Goal: Task Accomplishment & Management: Use online tool/utility

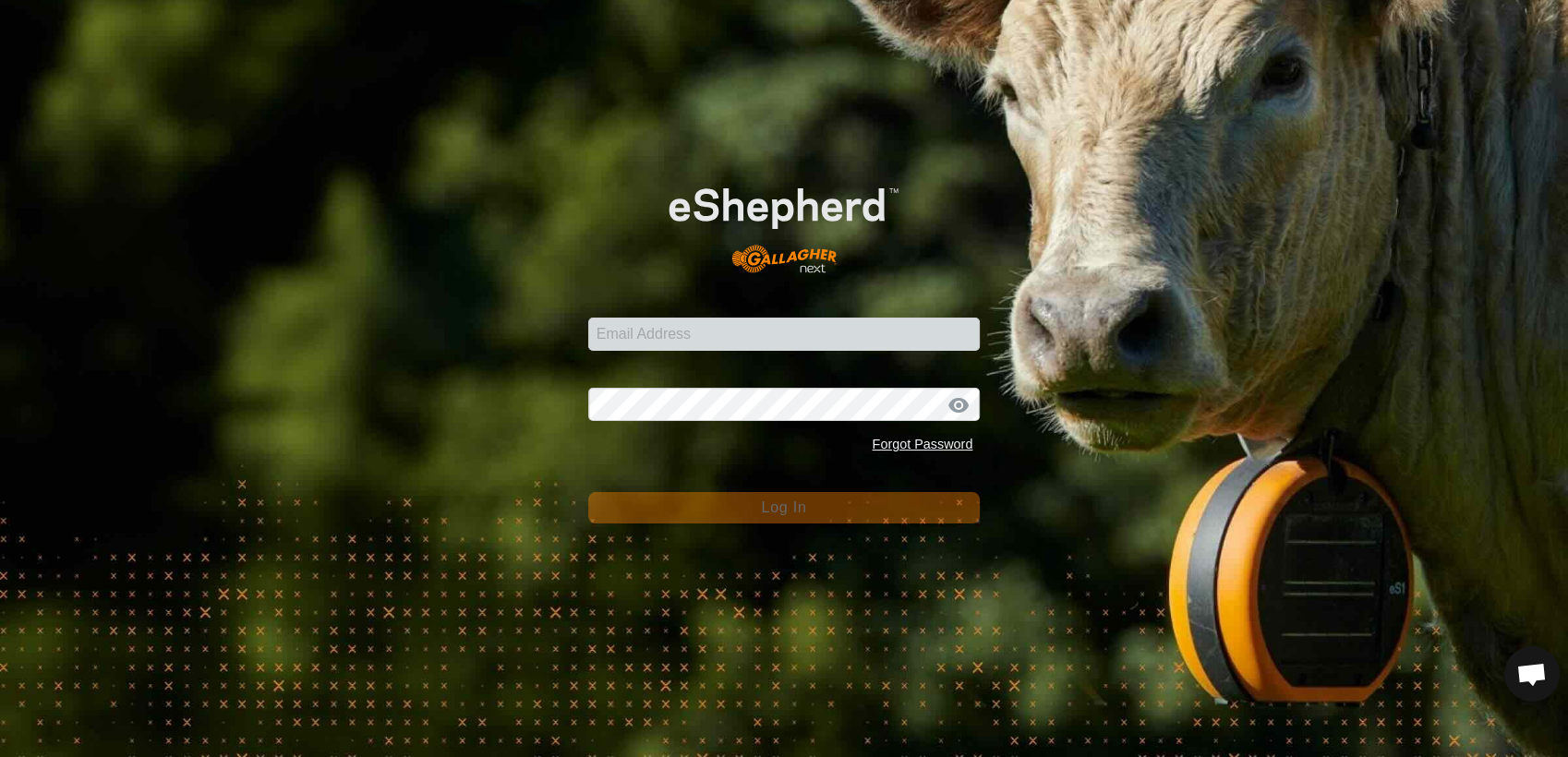
scroll to position [1010, 0]
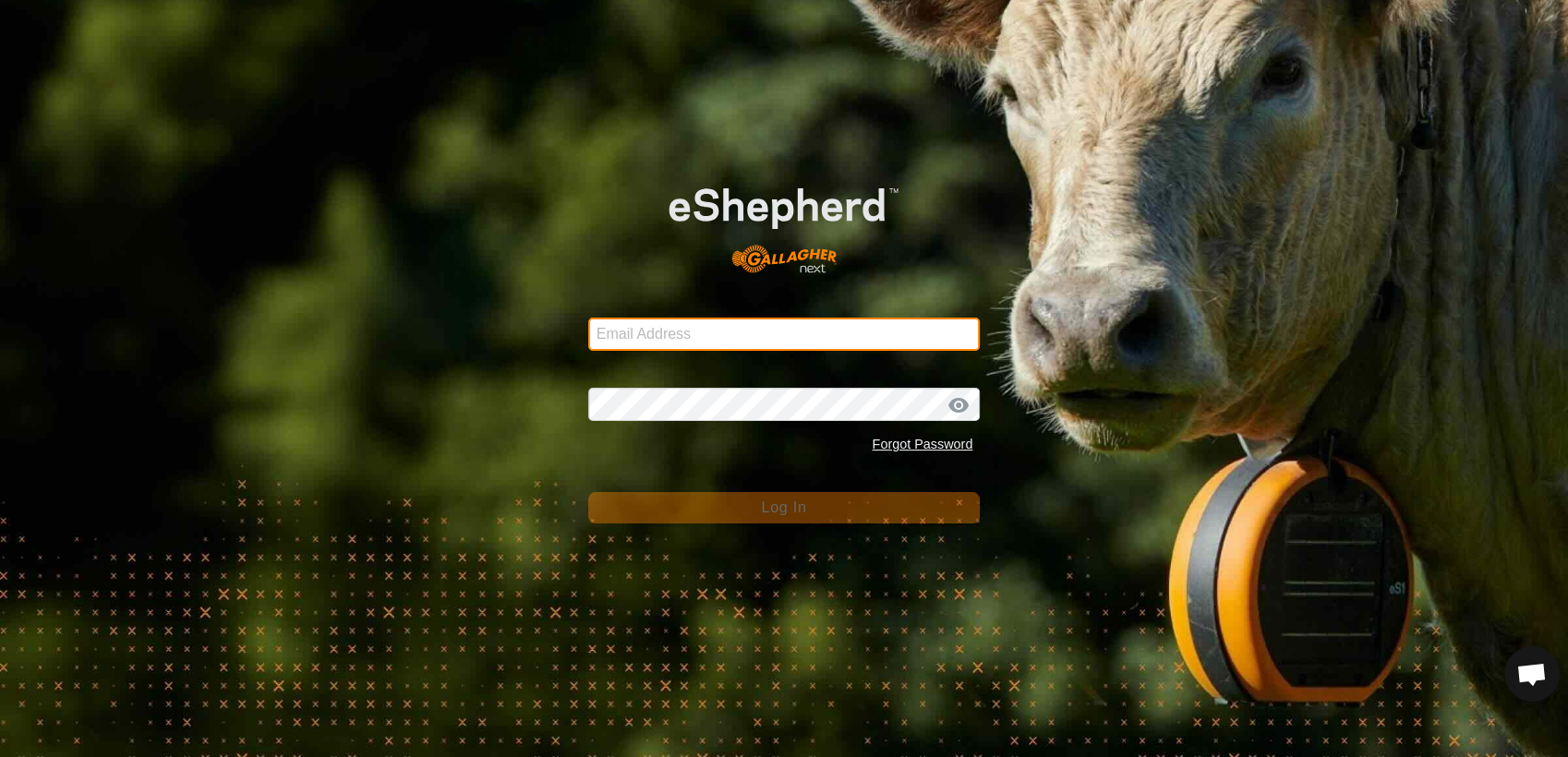
type input "[EMAIL_ADDRESS][DOMAIN_NAME]"
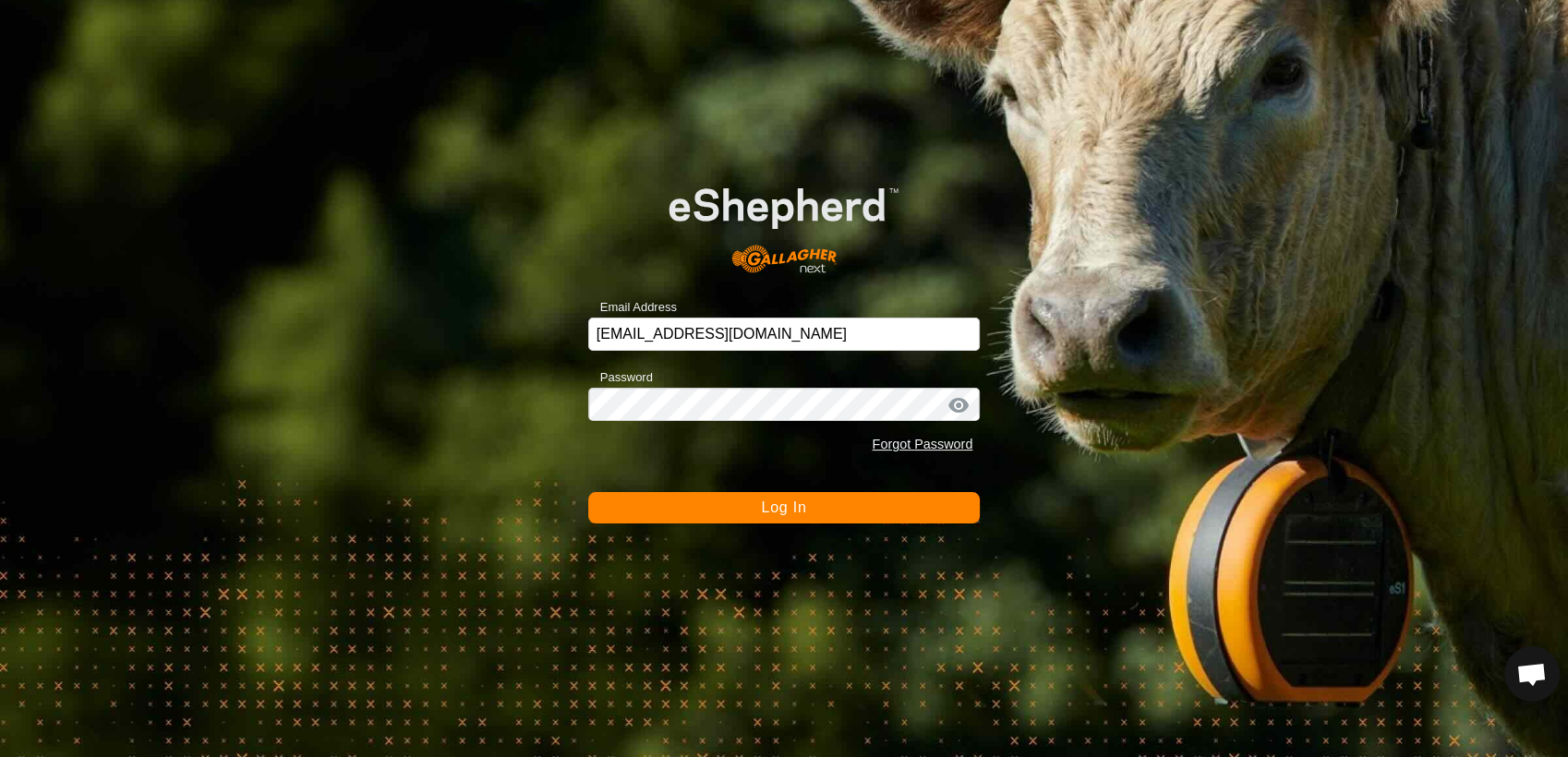
click at [838, 501] on button "Log In" at bounding box center [784, 508] width 393 height 31
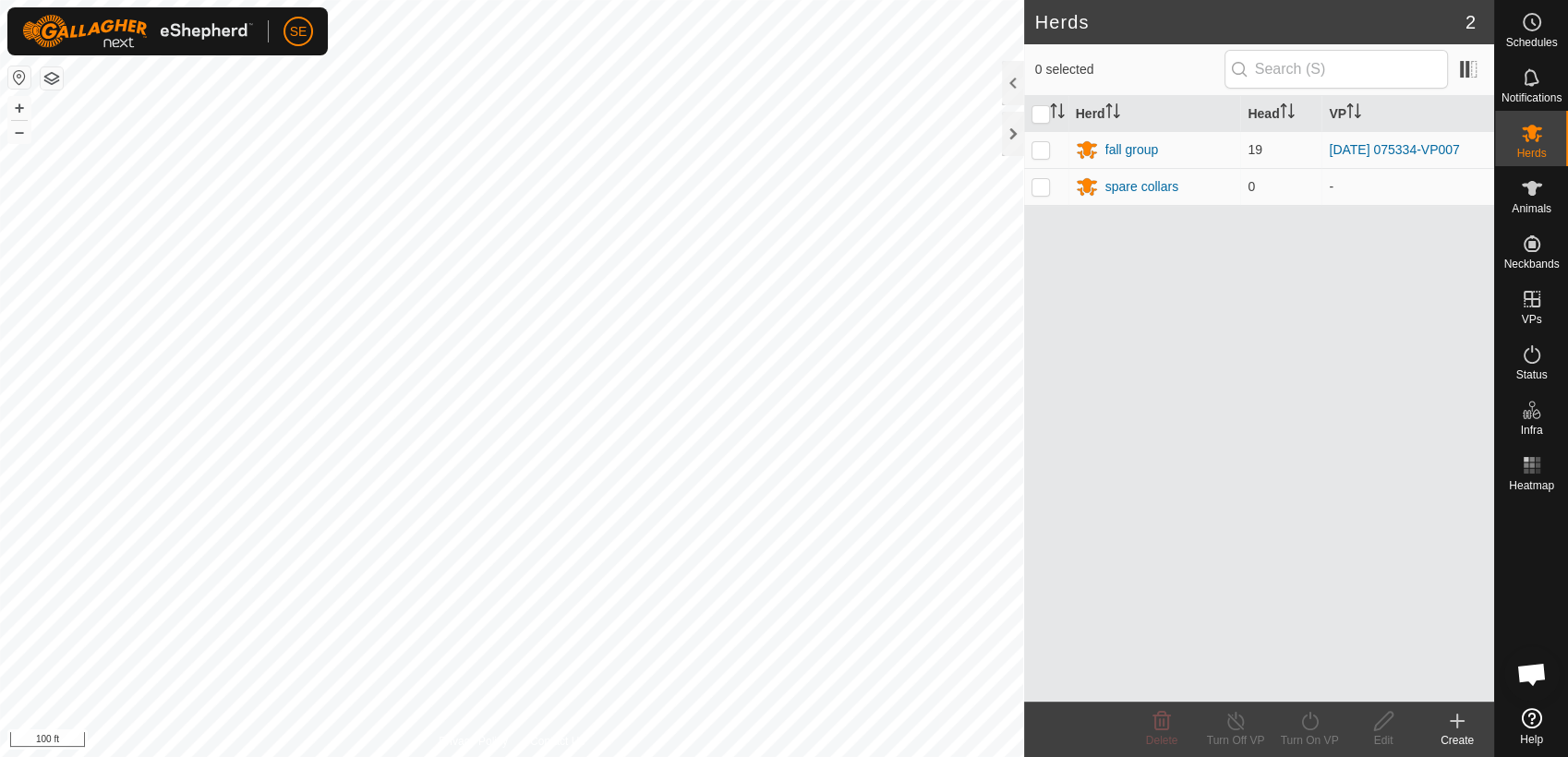
click at [315, 0] on html "SE Schedules Notifications Herds Animals Neckbands VPs Status Infra Heatmap Hel…" at bounding box center [784, 378] width 1568 height 757
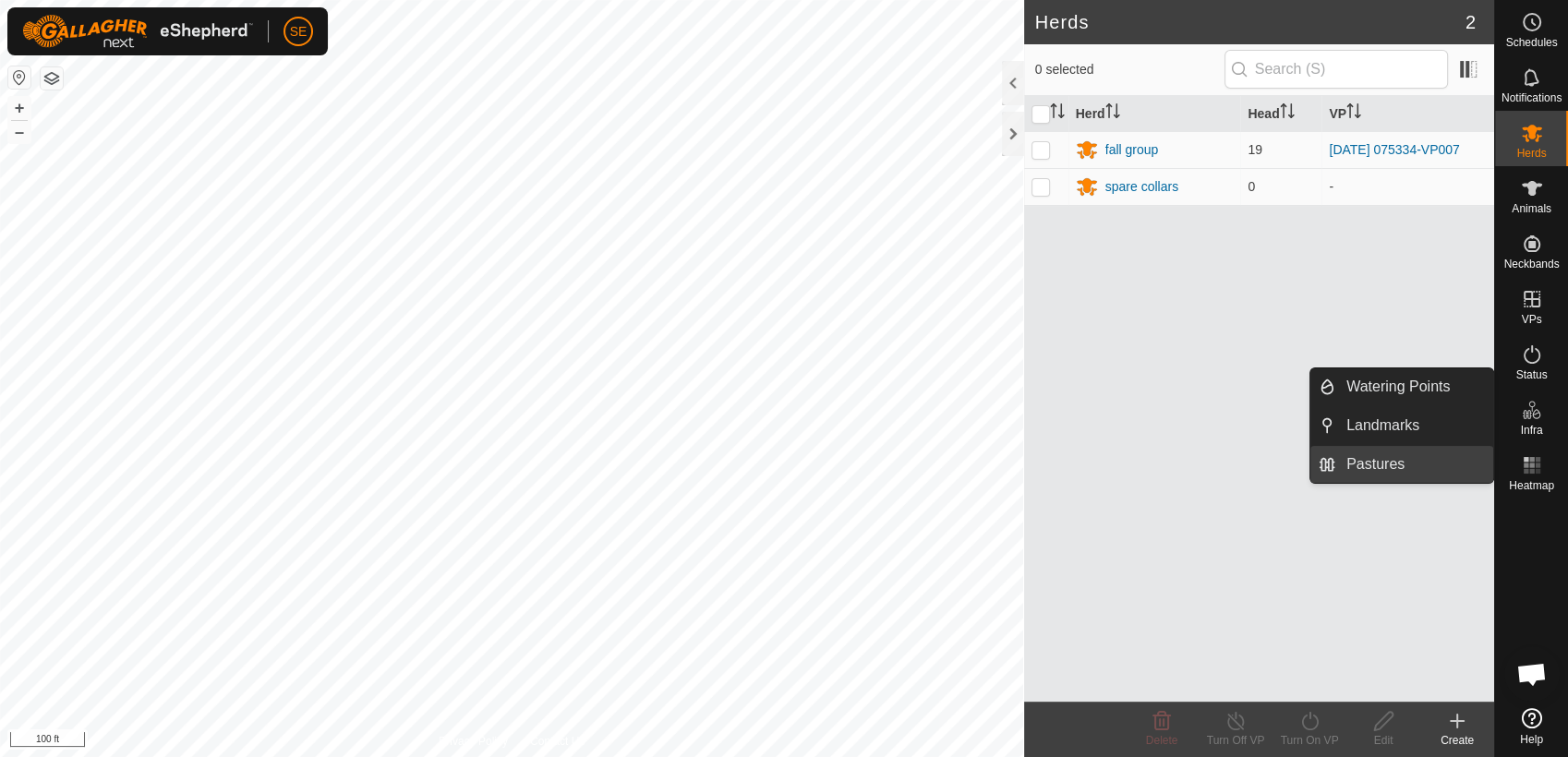
click at [1397, 461] on link "Pastures" at bounding box center [1414, 464] width 158 height 37
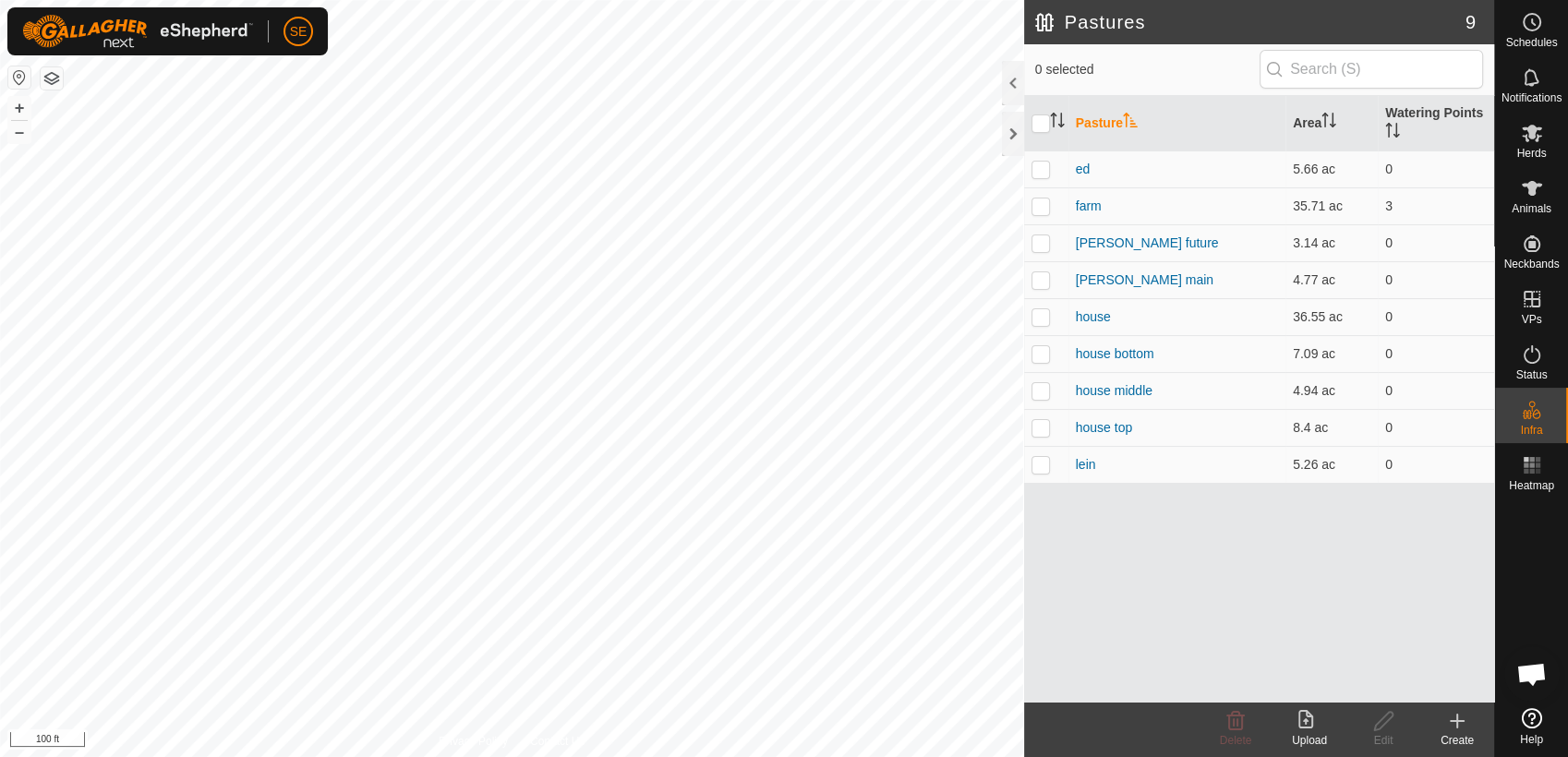
click at [1461, 721] on icon at bounding box center [1456, 721] width 13 height 0
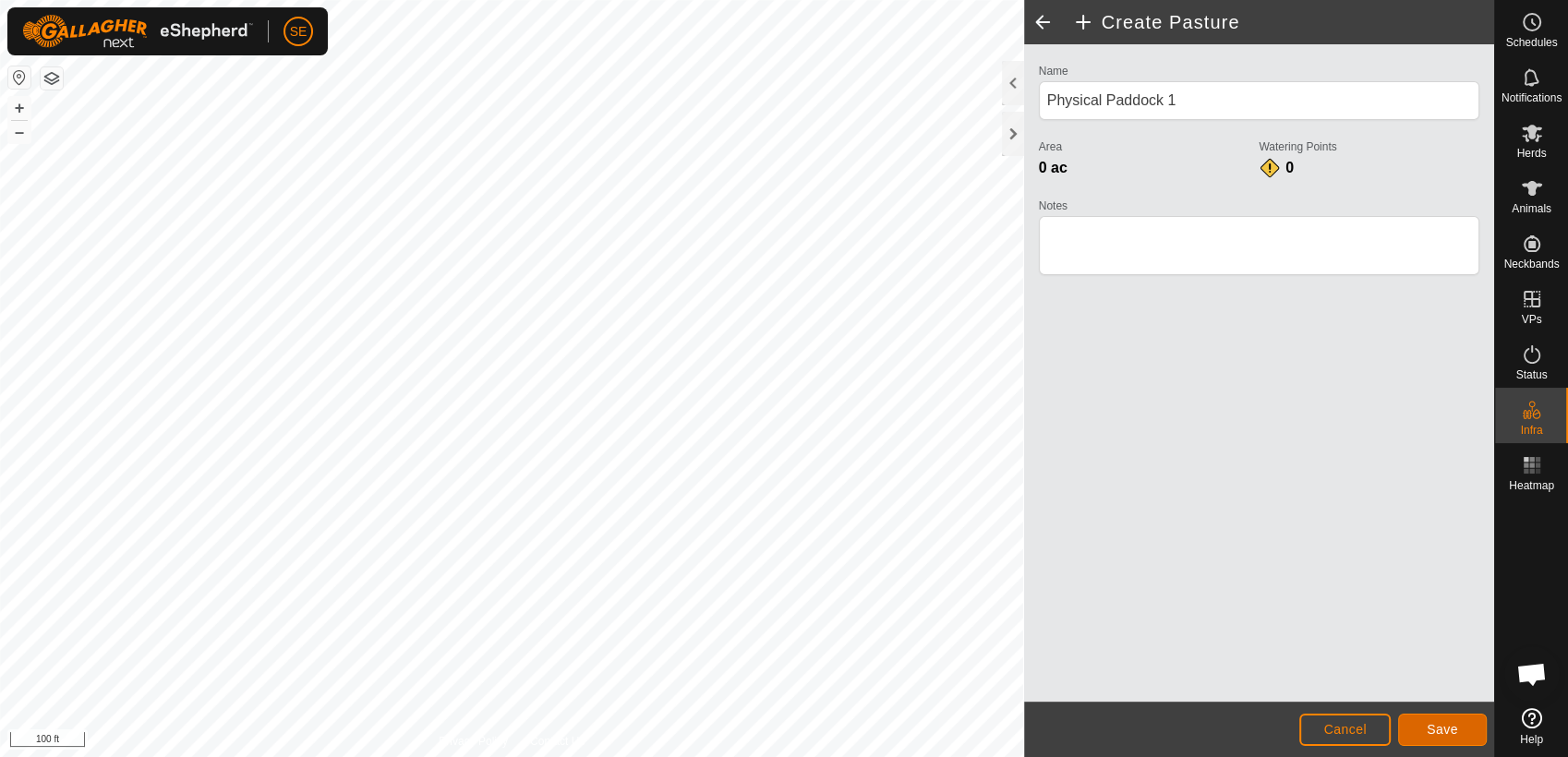
click at [1443, 727] on span "Save" at bounding box center [1442, 729] width 31 height 15
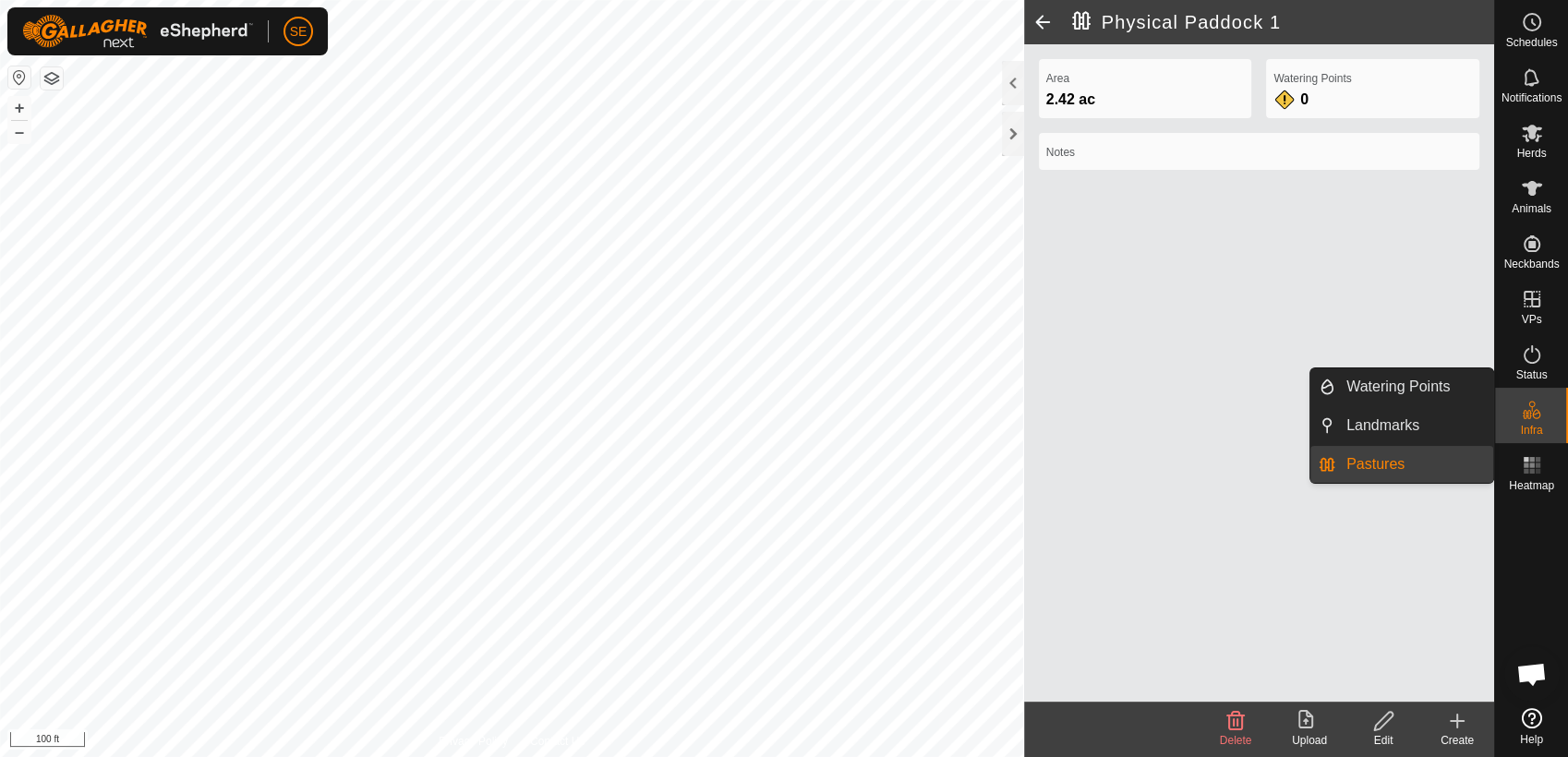
click at [1378, 461] on link "Pastures" at bounding box center [1414, 464] width 158 height 37
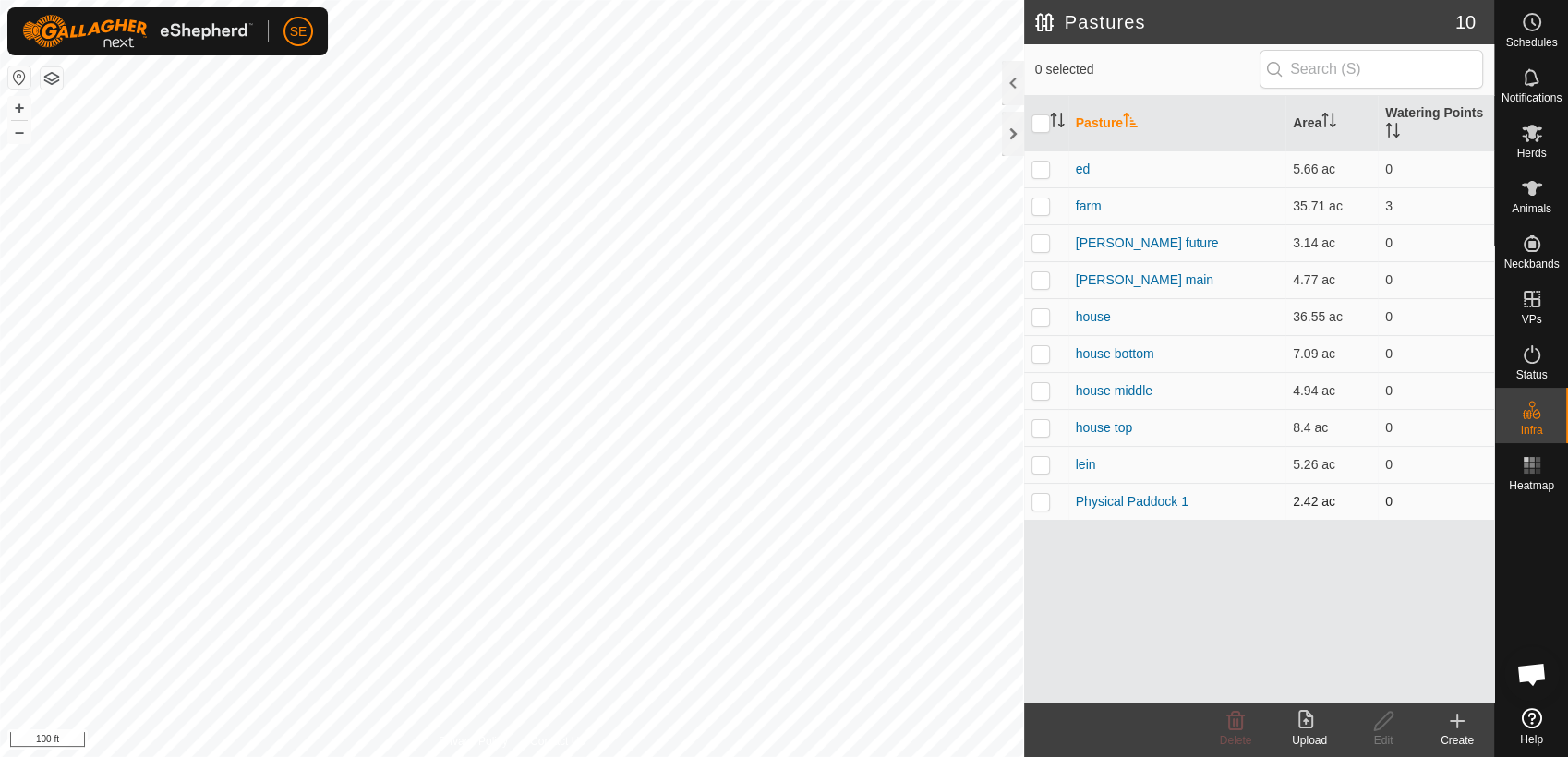
click at [1046, 500] on p-checkbox at bounding box center [1040, 501] width 19 height 15
checkbox input "true"
click at [1379, 726] on icon at bounding box center [1383, 721] width 24 height 23
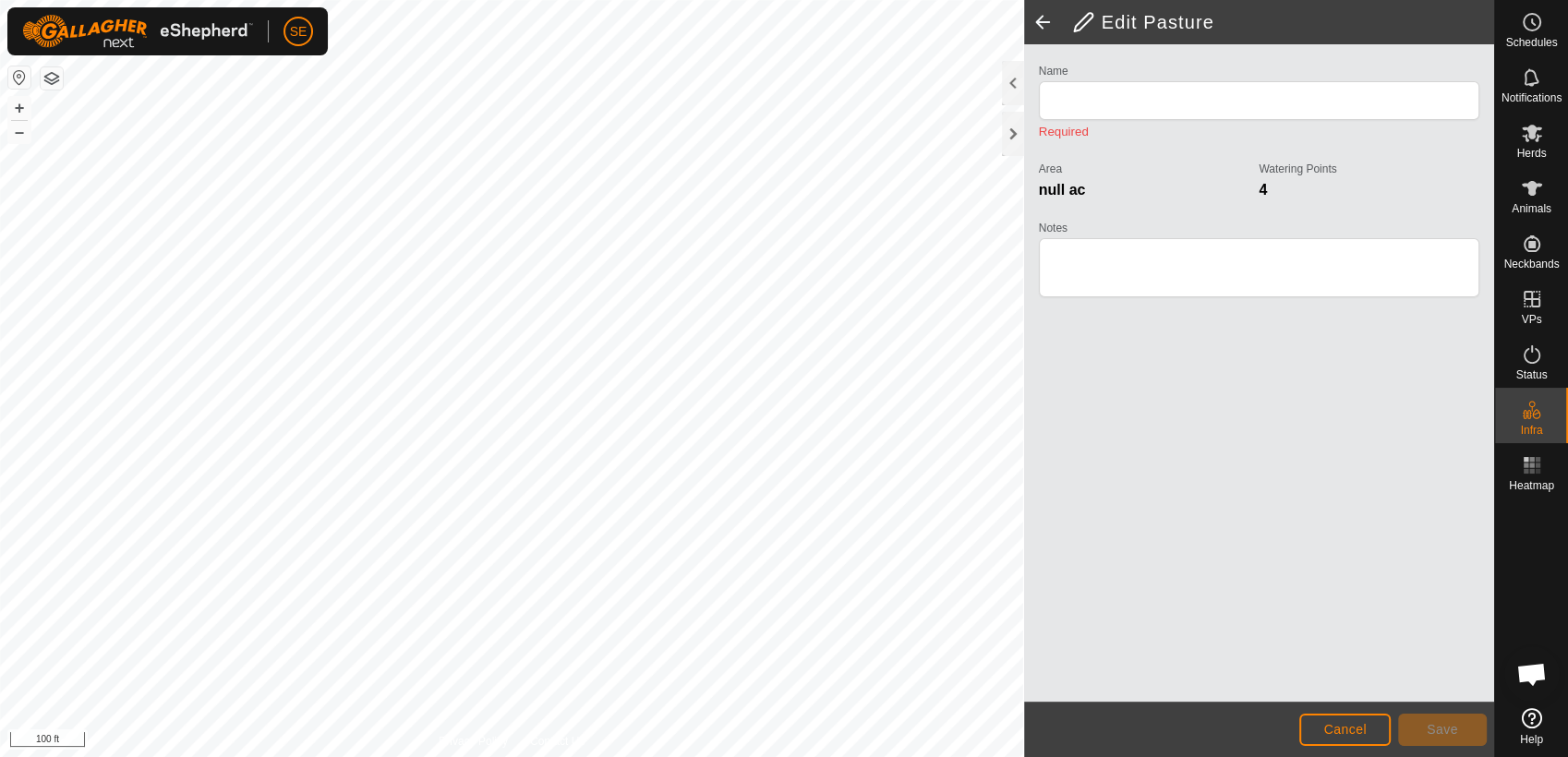
type input "Physical Paddock 1"
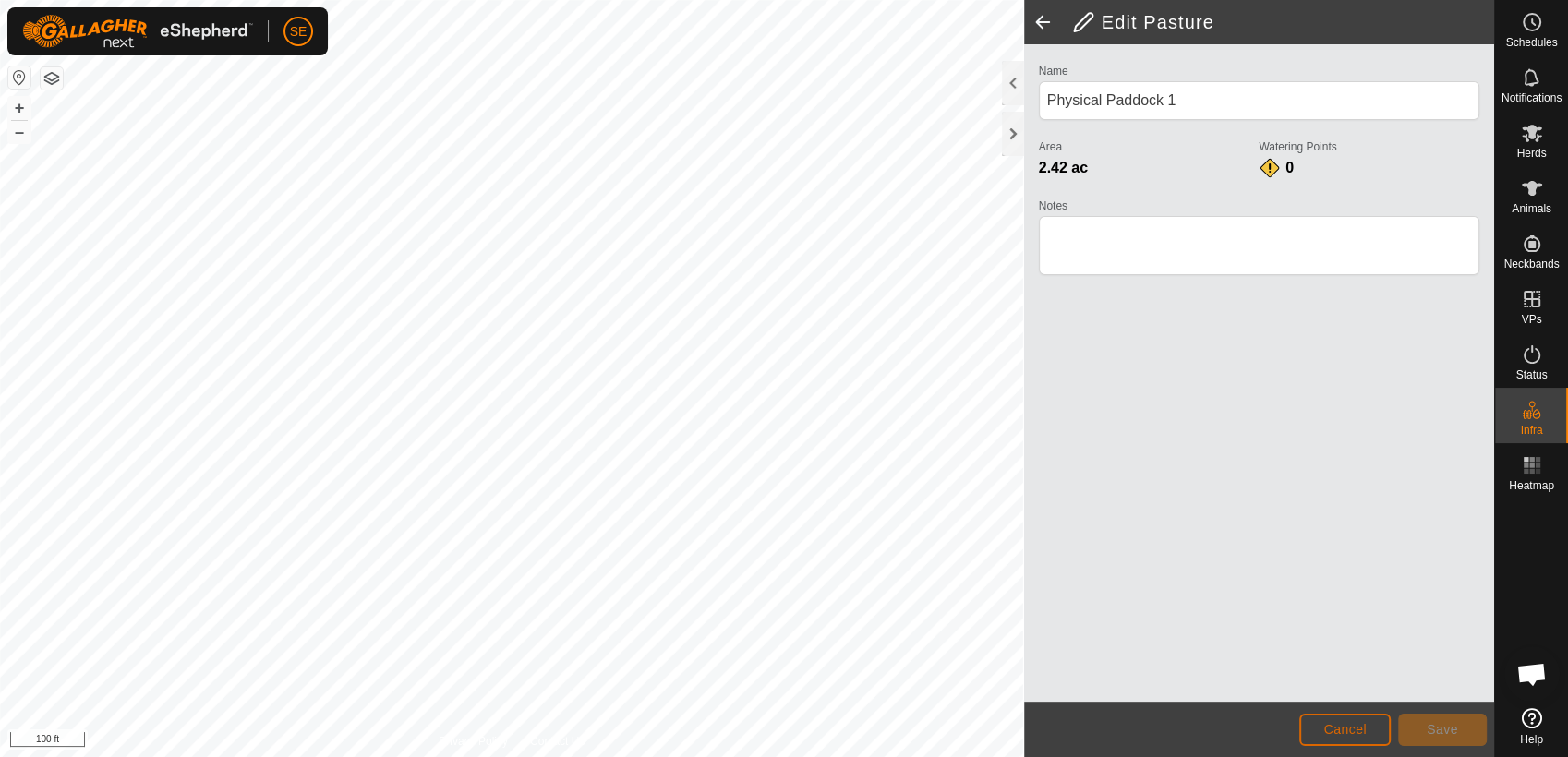
click at [1361, 730] on span "Cancel" at bounding box center [1345, 729] width 43 height 15
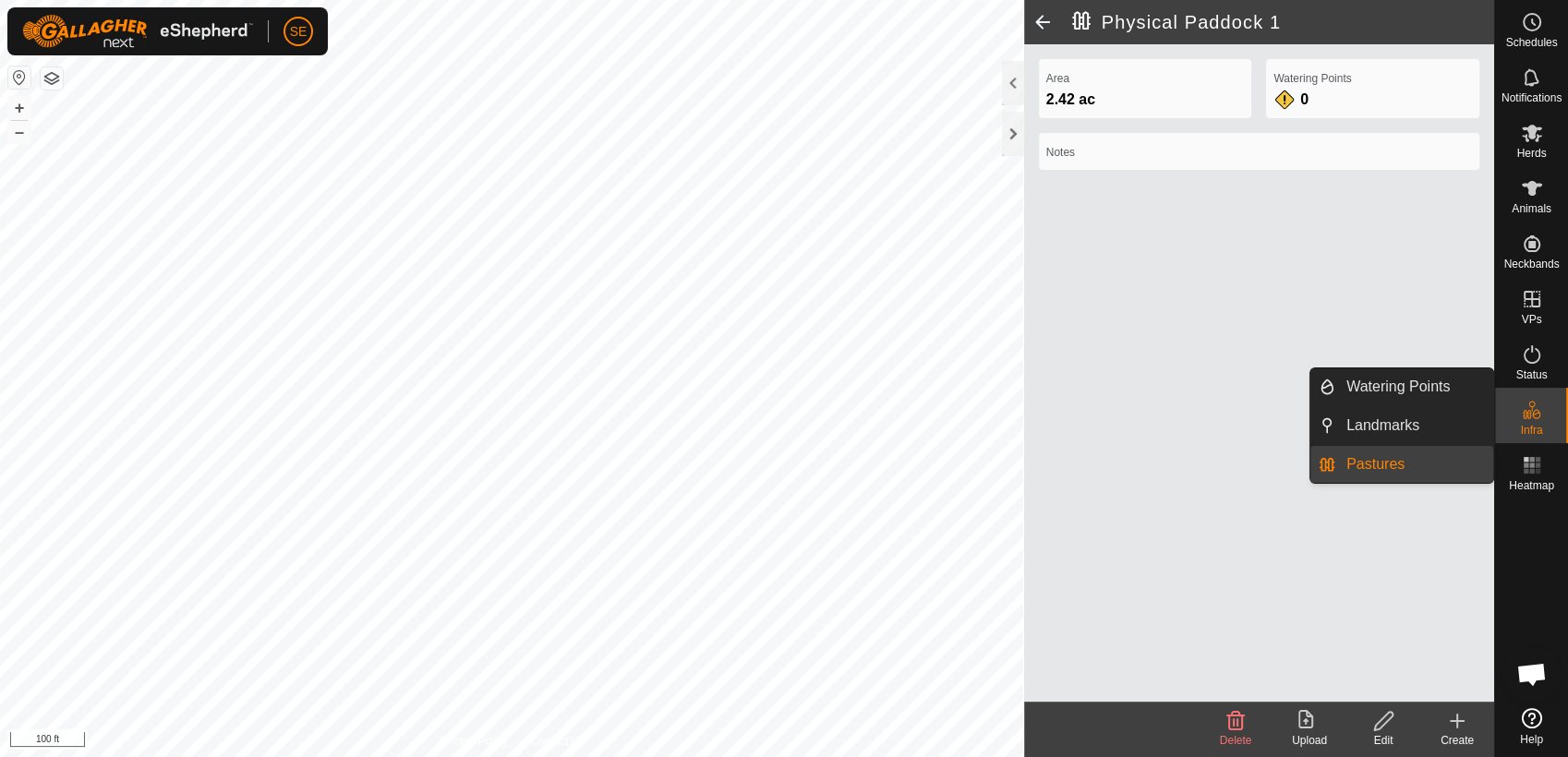
click at [1536, 411] on icon at bounding box center [1532, 409] width 23 height 23
click at [1374, 455] on link "Pastures" at bounding box center [1414, 464] width 158 height 37
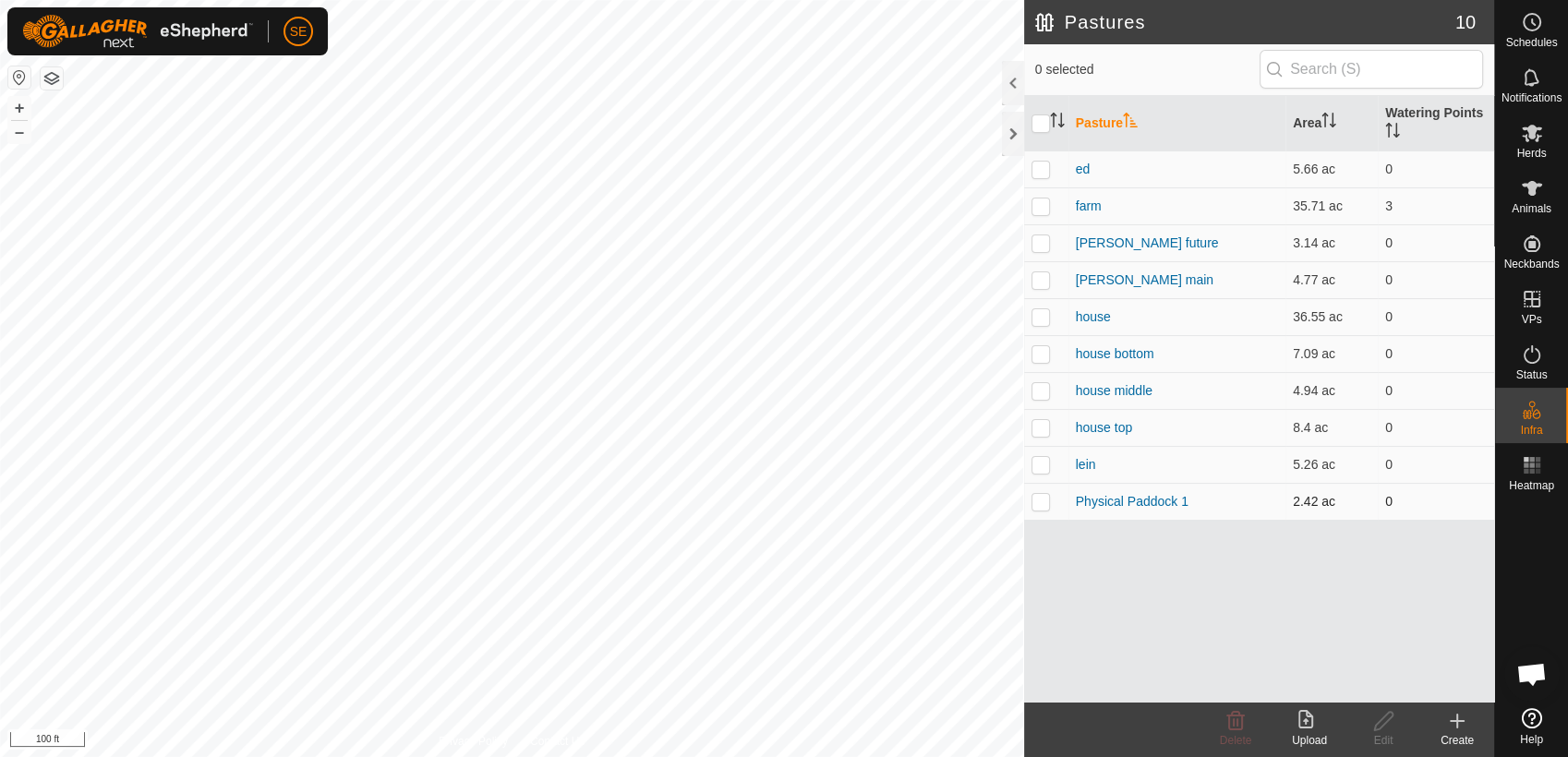
click at [1034, 499] on p-checkbox at bounding box center [1040, 501] width 19 height 15
checkbox input "true"
click at [1463, 722] on icon at bounding box center [1457, 721] width 23 height 23
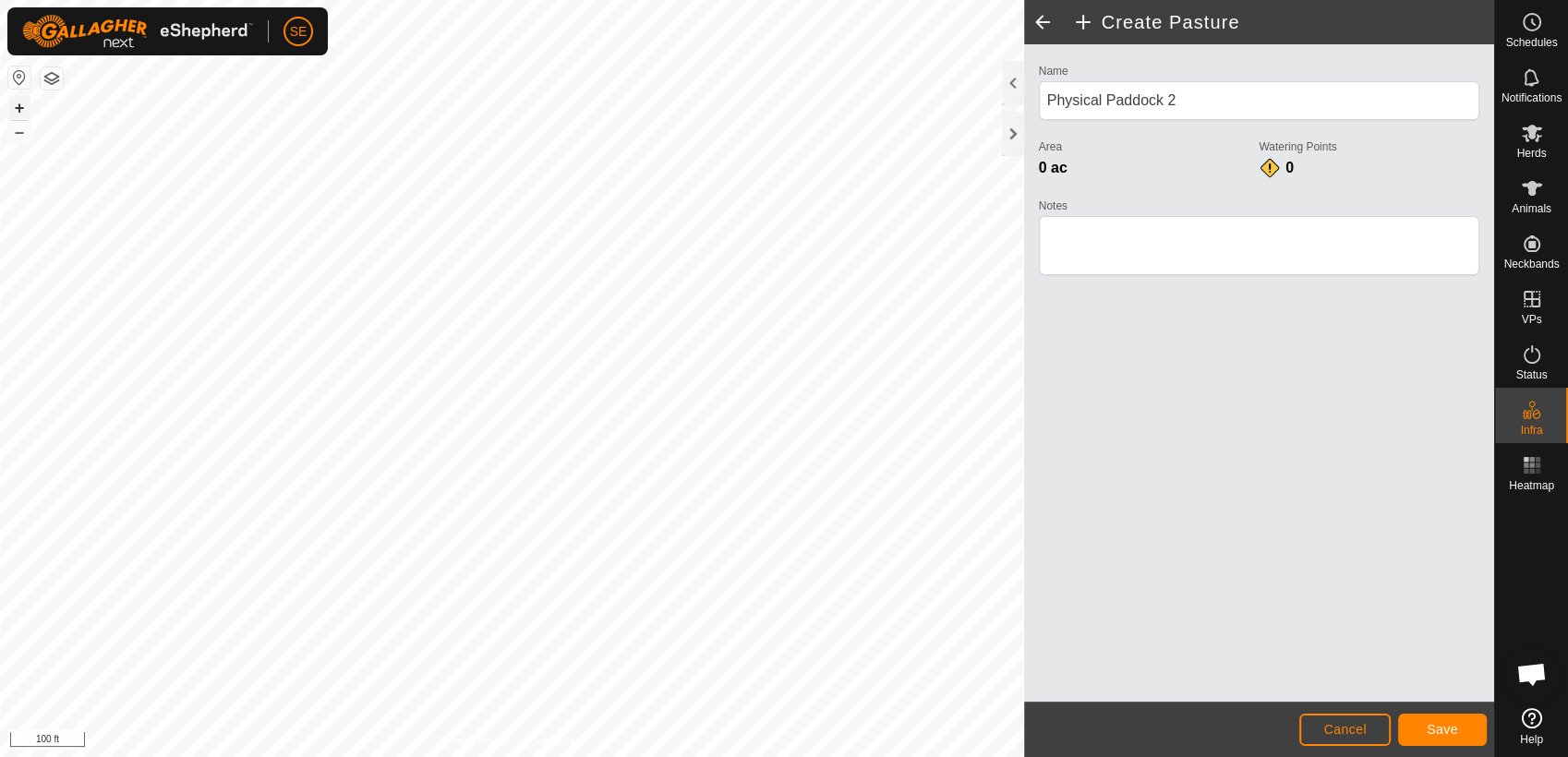
click at [27, 116] on div "+ – ⇧ i 100 ft" at bounding box center [512, 378] width 1024 height 757
click at [1042, 627] on div "Create Pasture Name Physical Paddock 2 Area 0 ac Watering Points 0 Notes Cancel…" at bounding box center [747, 378] width 1494 height 757
click at [725, 756] on html "SE Schedules Notifications Herds Animals Neckbands VPs Status Infra Heatmap Hel…" at bounding box center [784, 378] width 1568 height 757
click at [1450, 724] on span "Save" at bounding box center [1442, 729] width 31 height 15
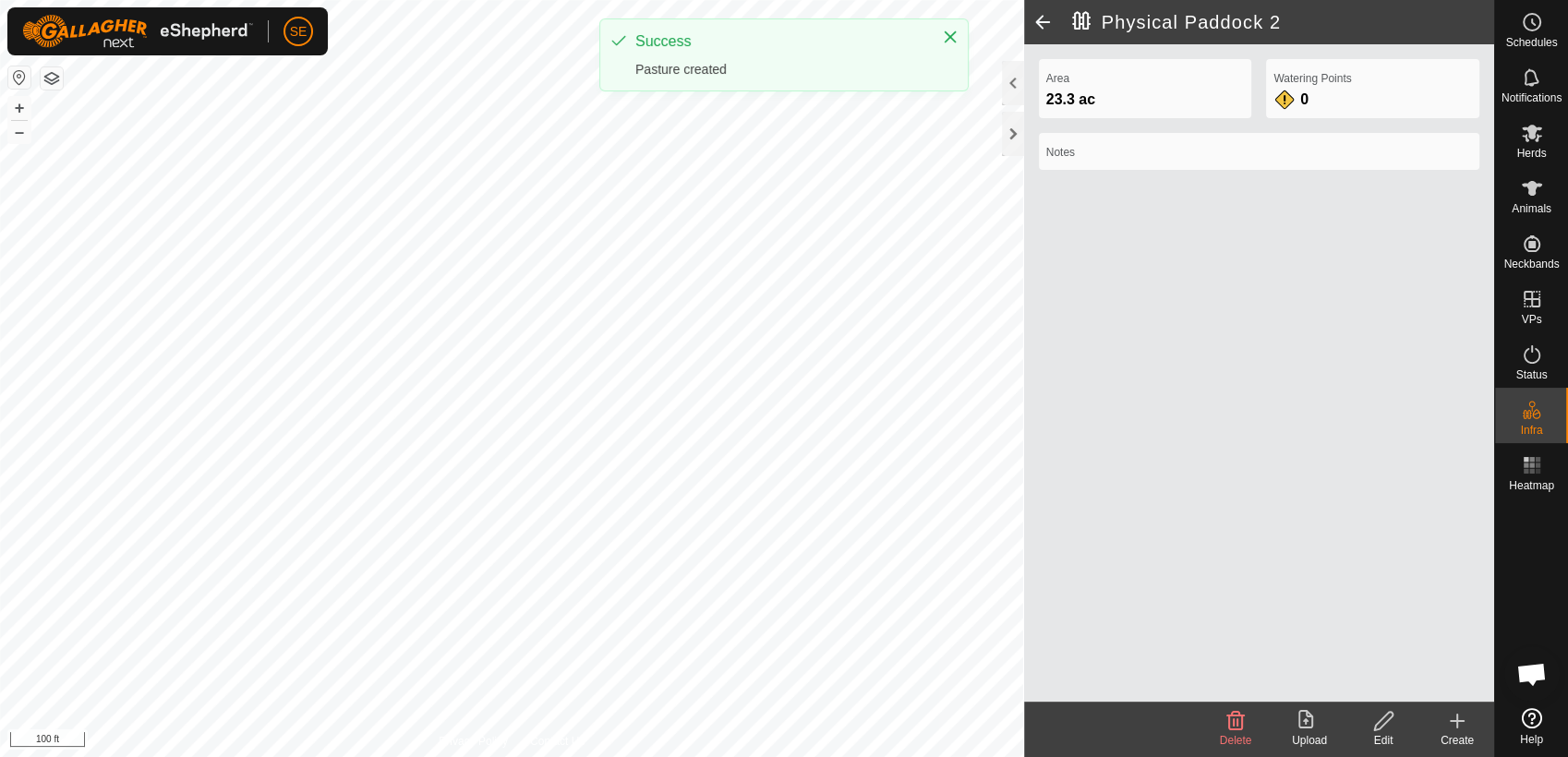
click at [1078, 495] on div "Physical Paddock 2 Area 23.3 ac Watering Points 0 Notes Delete Upload Edit Crea…" at bounding box center [747, 378] width 1494 height 757
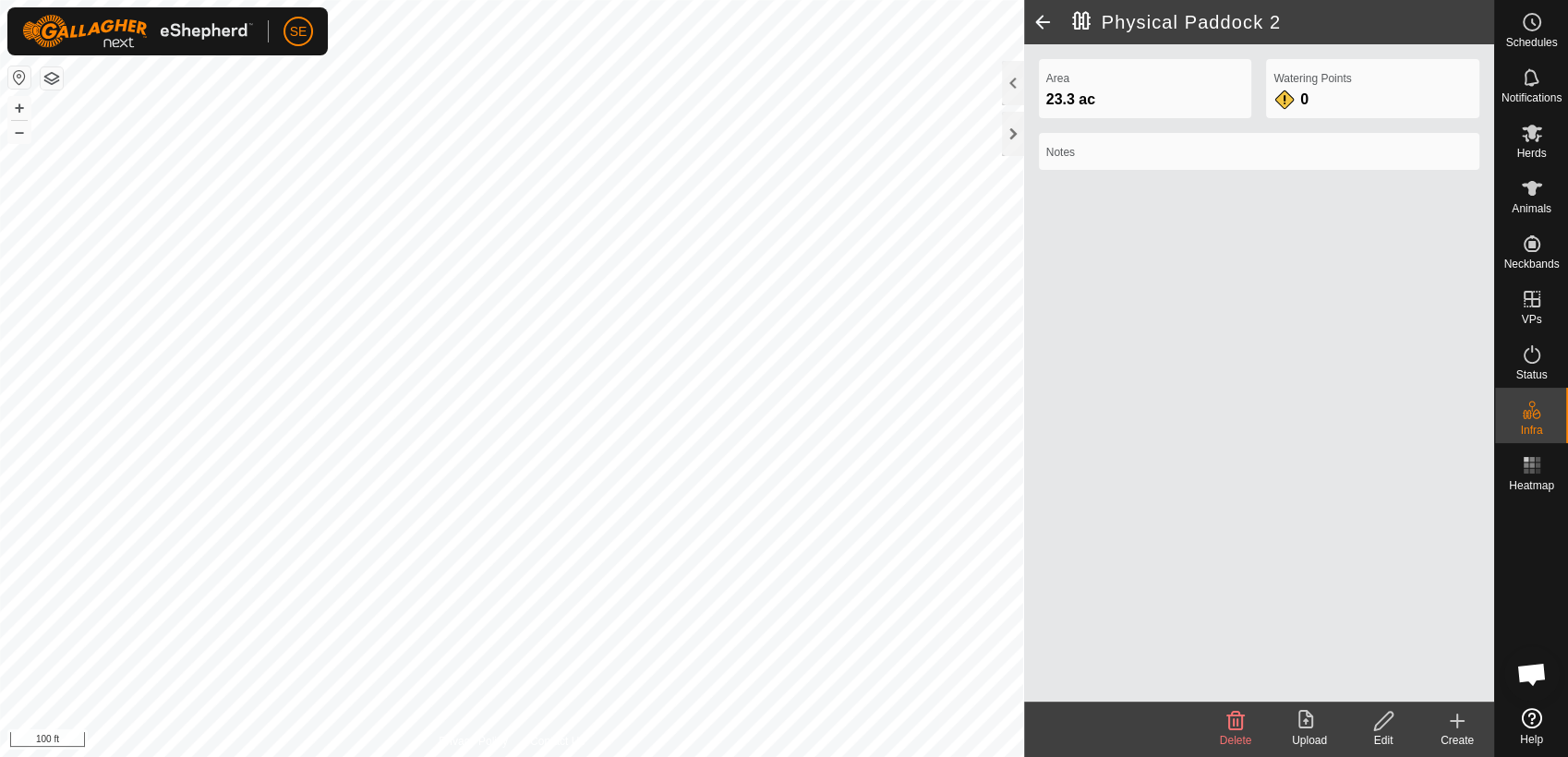
click at [1387, 724] on icon at bounding box center [1383, 721] width 24 height 23
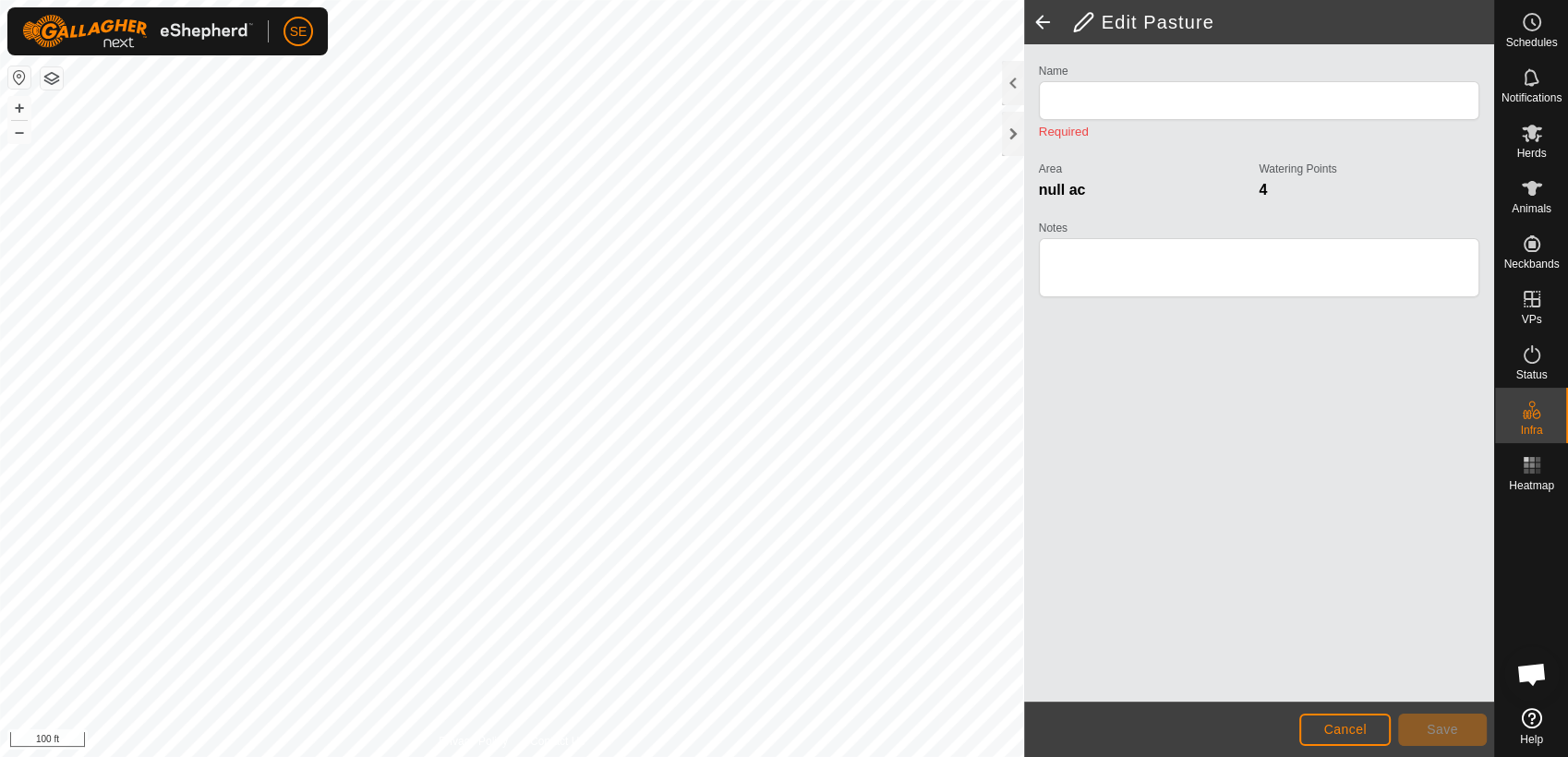
type input "Physical Paddock 2"
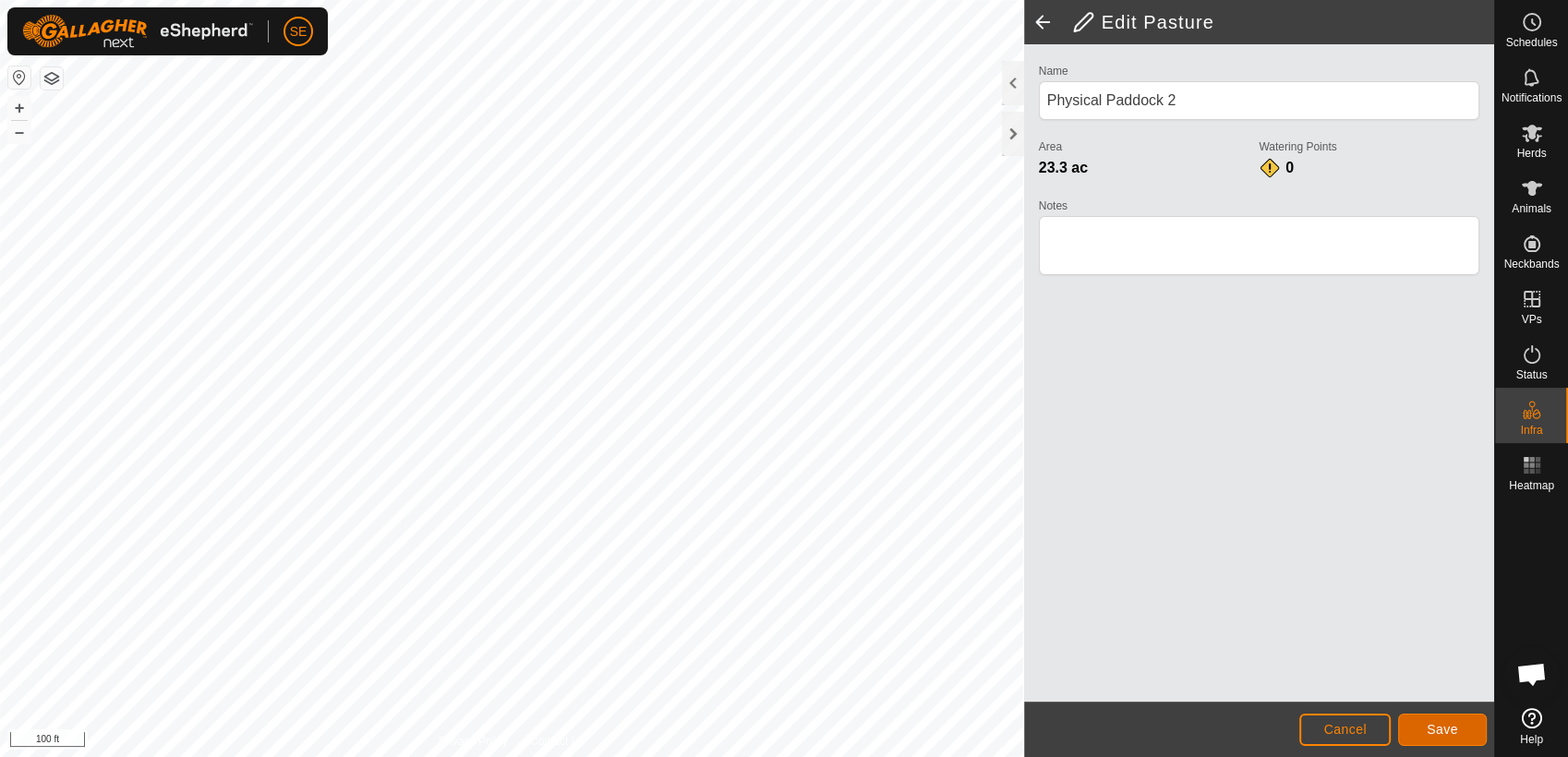
click at [1433, 722] on span "Save" at bounding box center [1442, 729] width 31 height 15
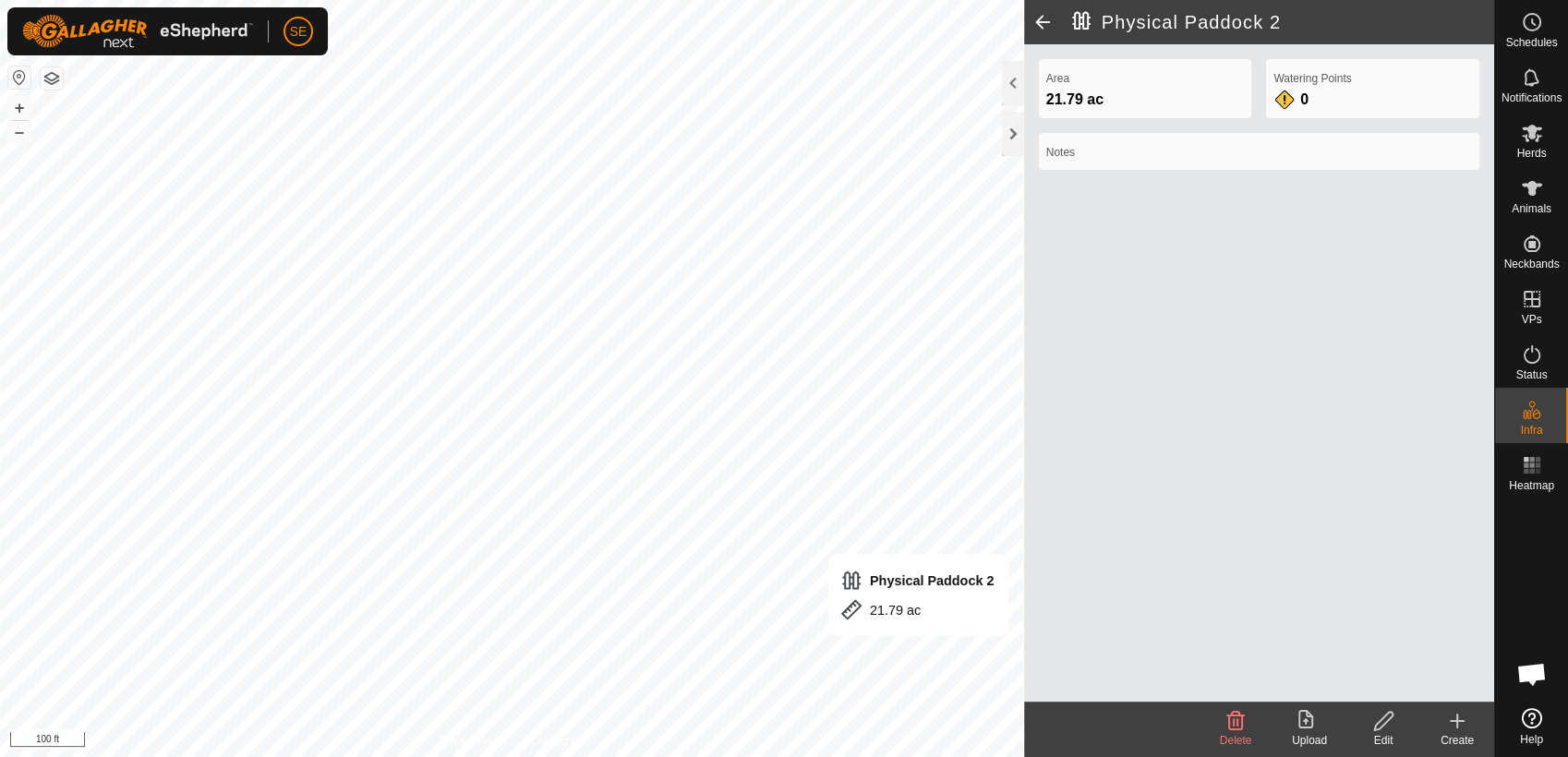
click at [1394, 721] on icon at bounding box center [1383, 721] width 24 height 23
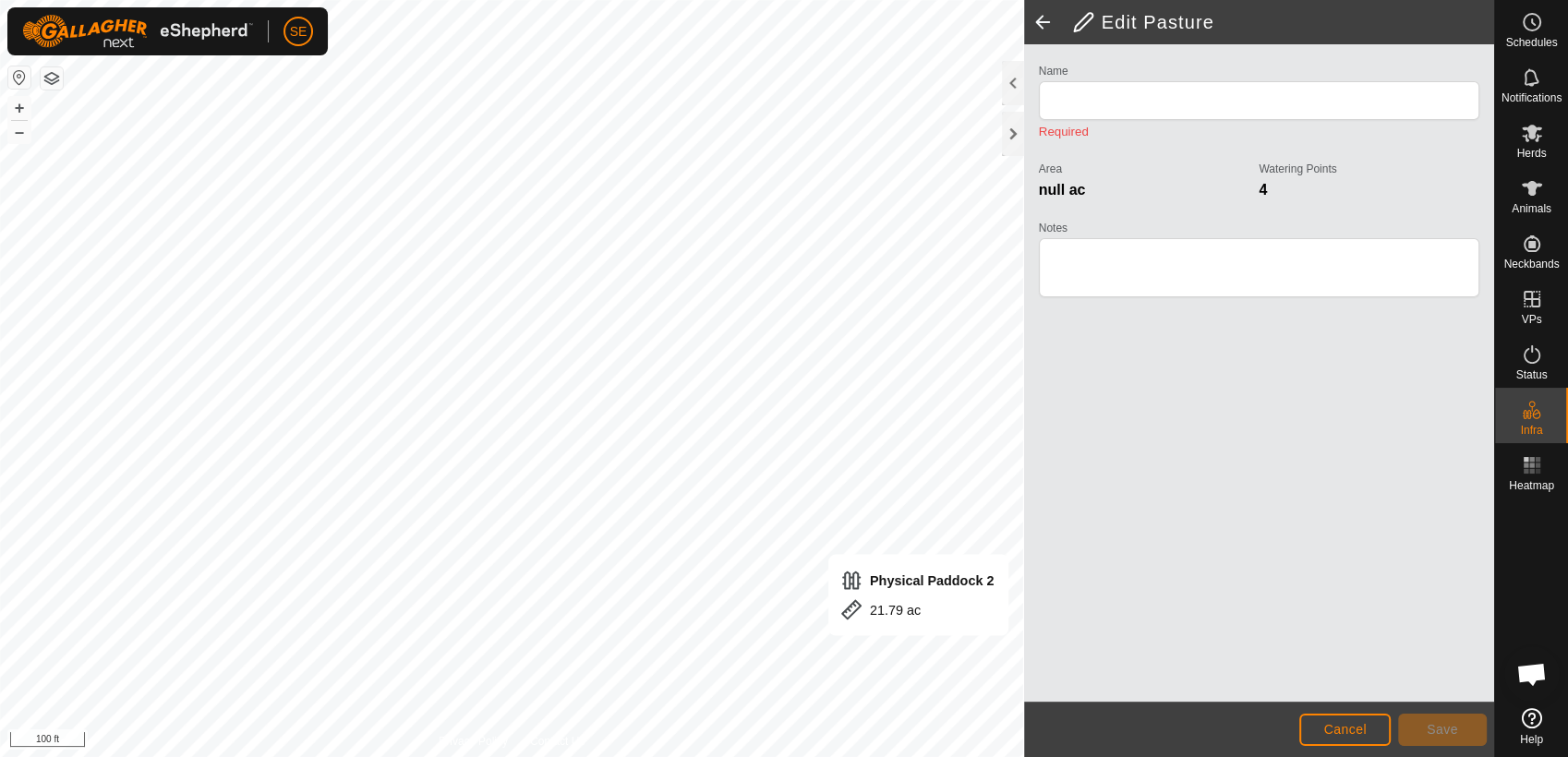
type input "Physical Paddock 2"
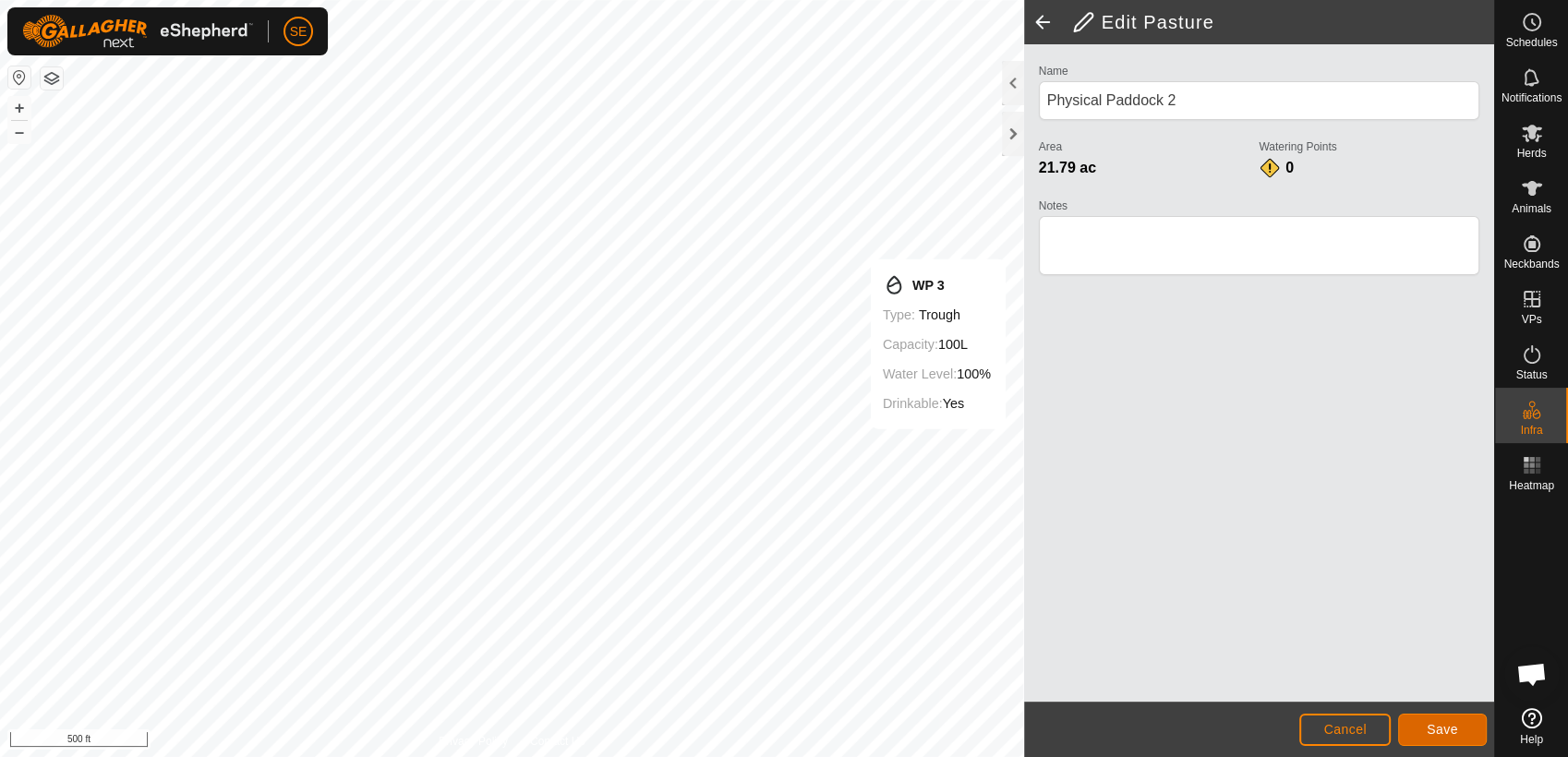
click at [1448, 736] on span "Save" at bounding box center [1442, 729] width 31 height 15
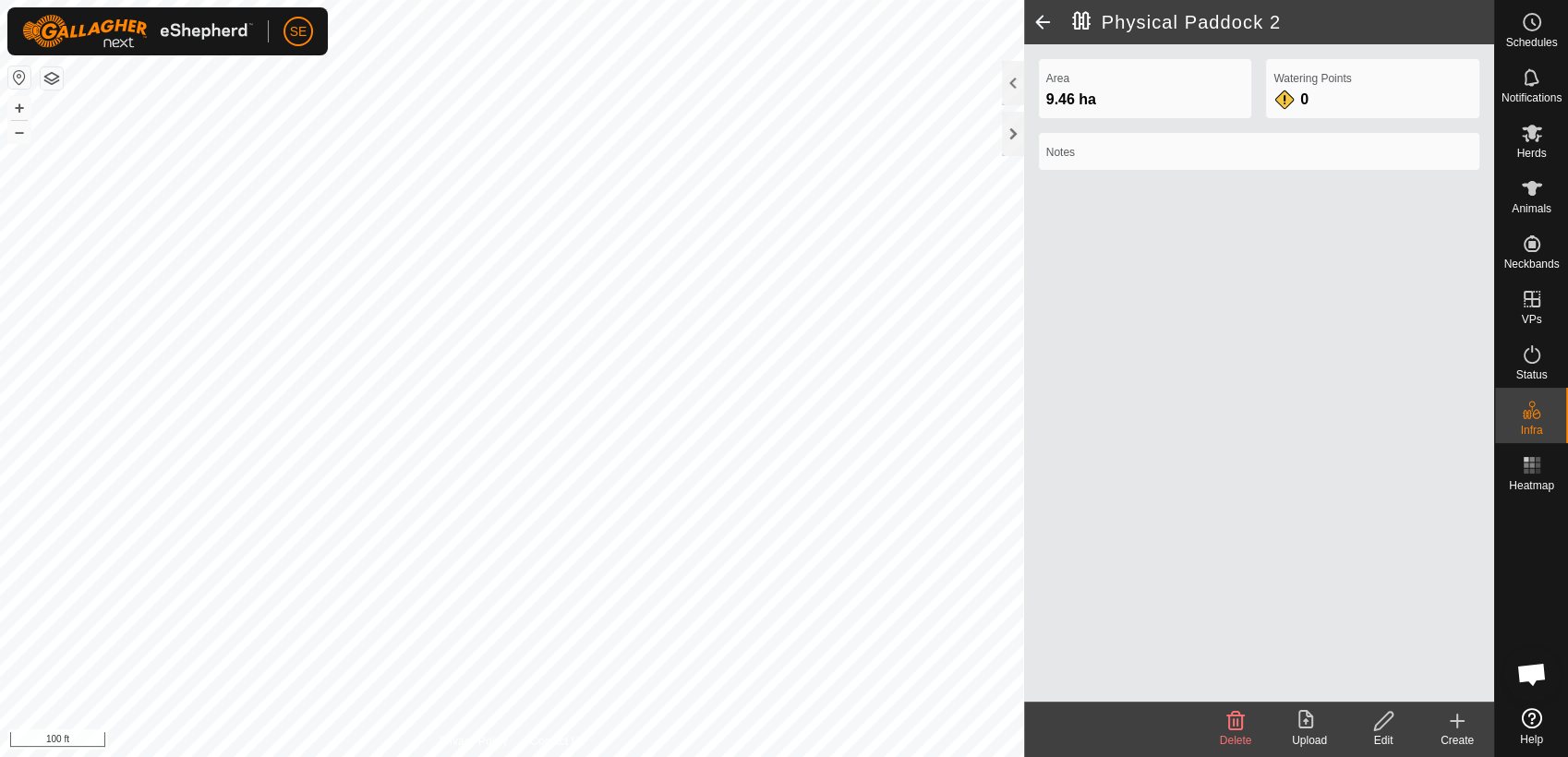
scroll to position [1010, 0]
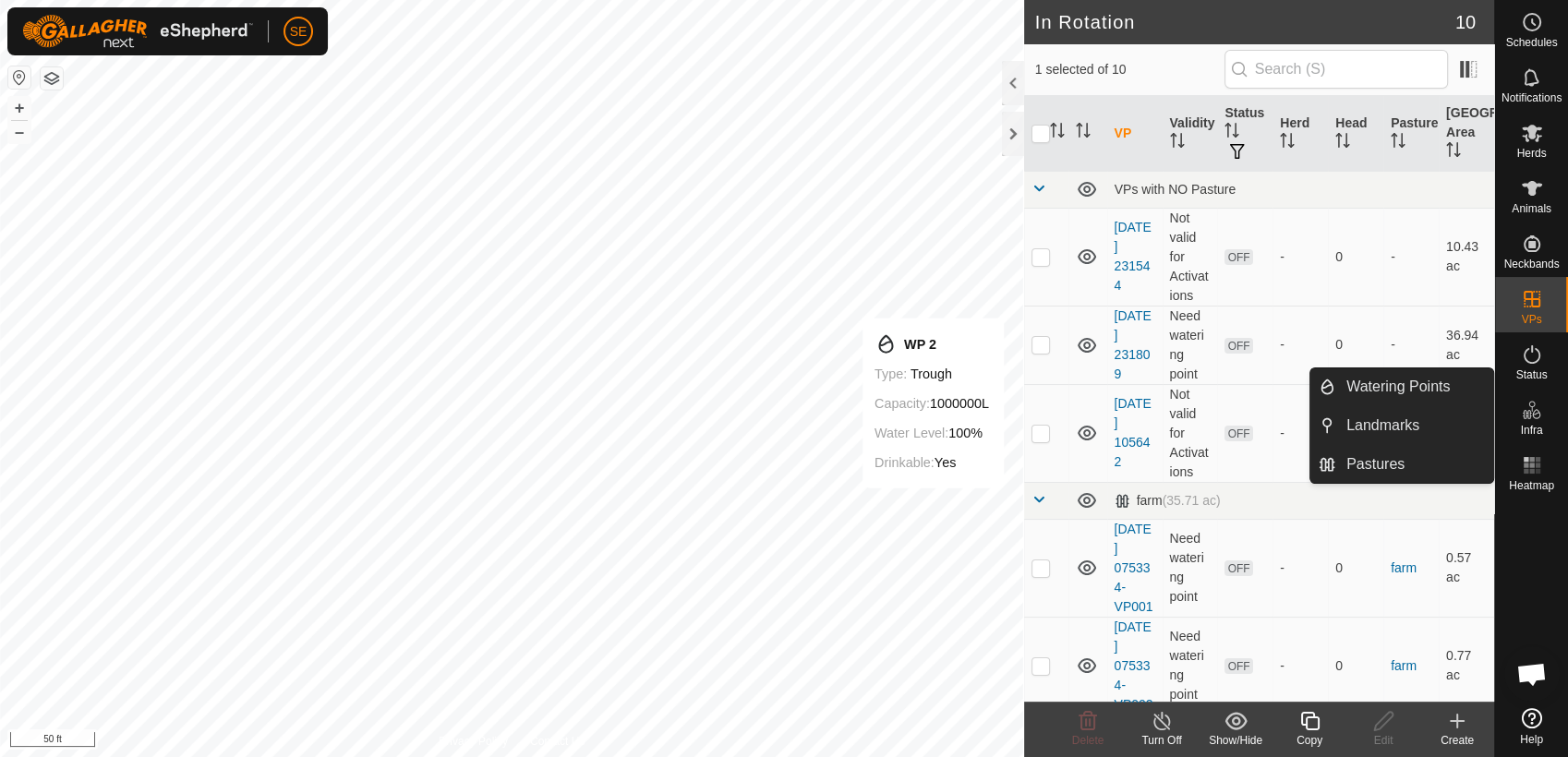
drag, startPoint x: 1400, startPoint y: 461, endPoint x: 976, endPoint y: 399, distance: 428.5
click at [1400, 461] on link "Pastures" at bounding box center [1414, 464] width 158 height 37
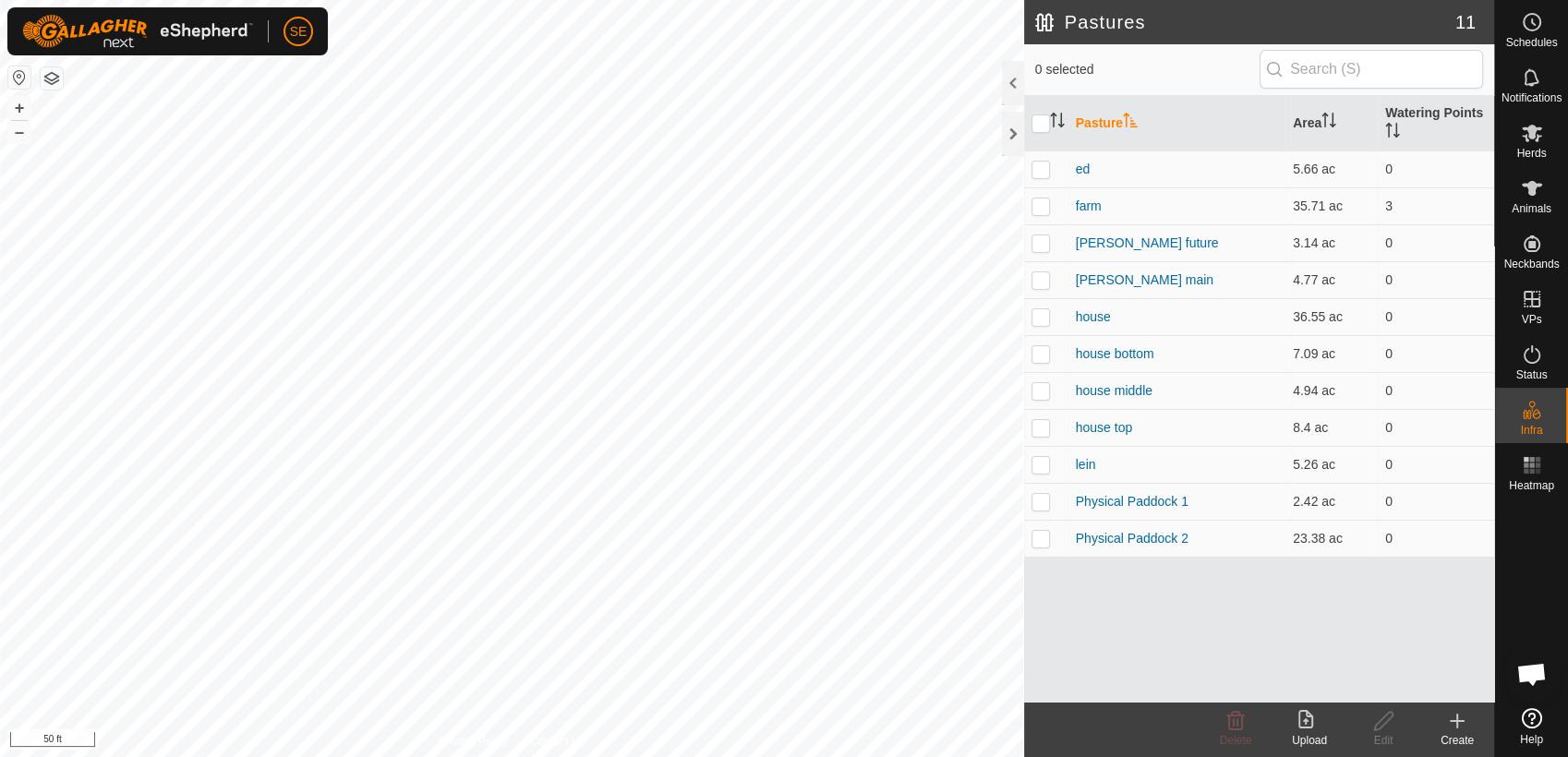
click at [1458, 723] on icon at bounding box center [1457, 721] width 23 height 23
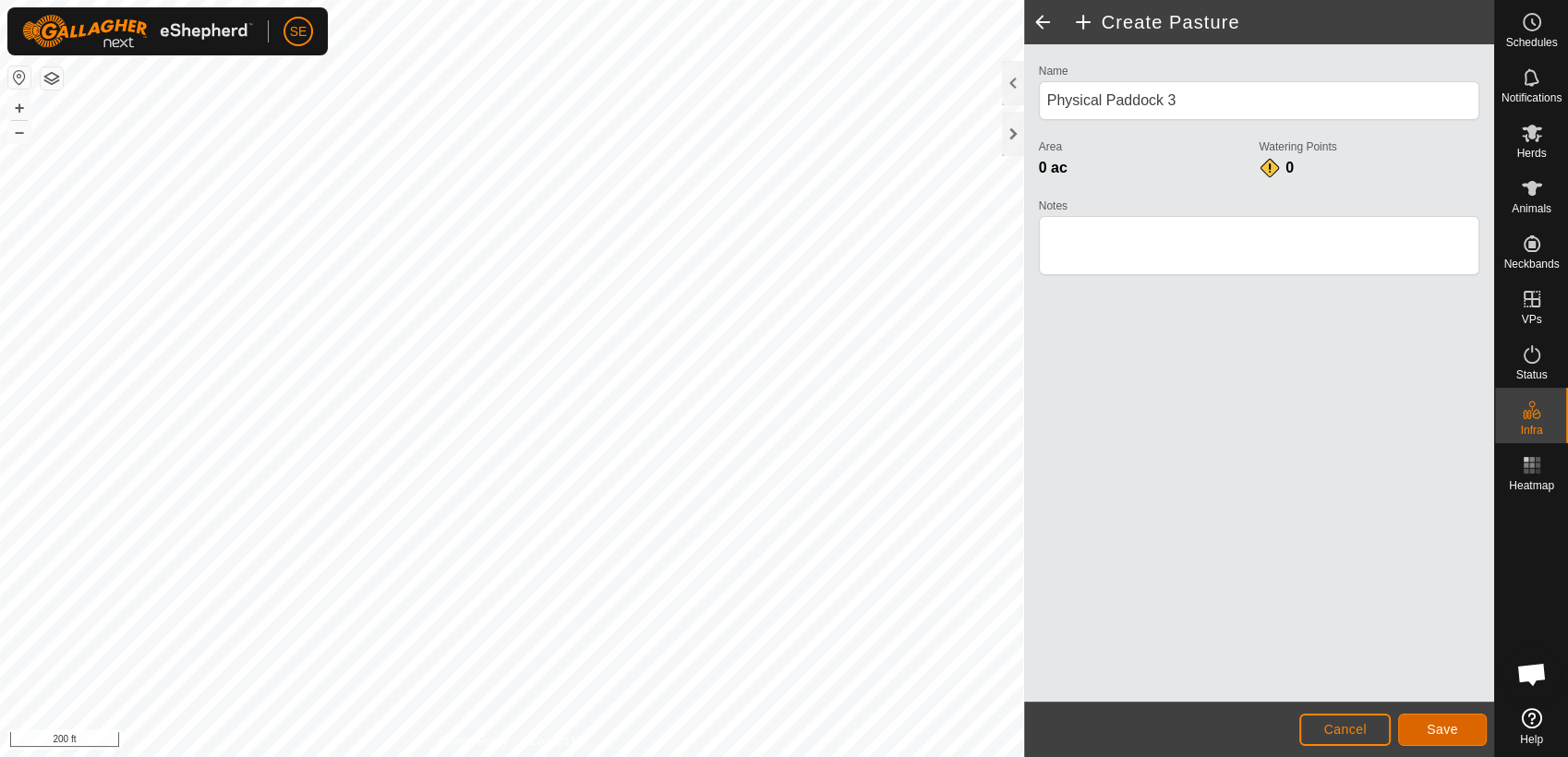
click at [1448, 726] on span "Save" at bounding box center [1442, 729] width 31 height 15
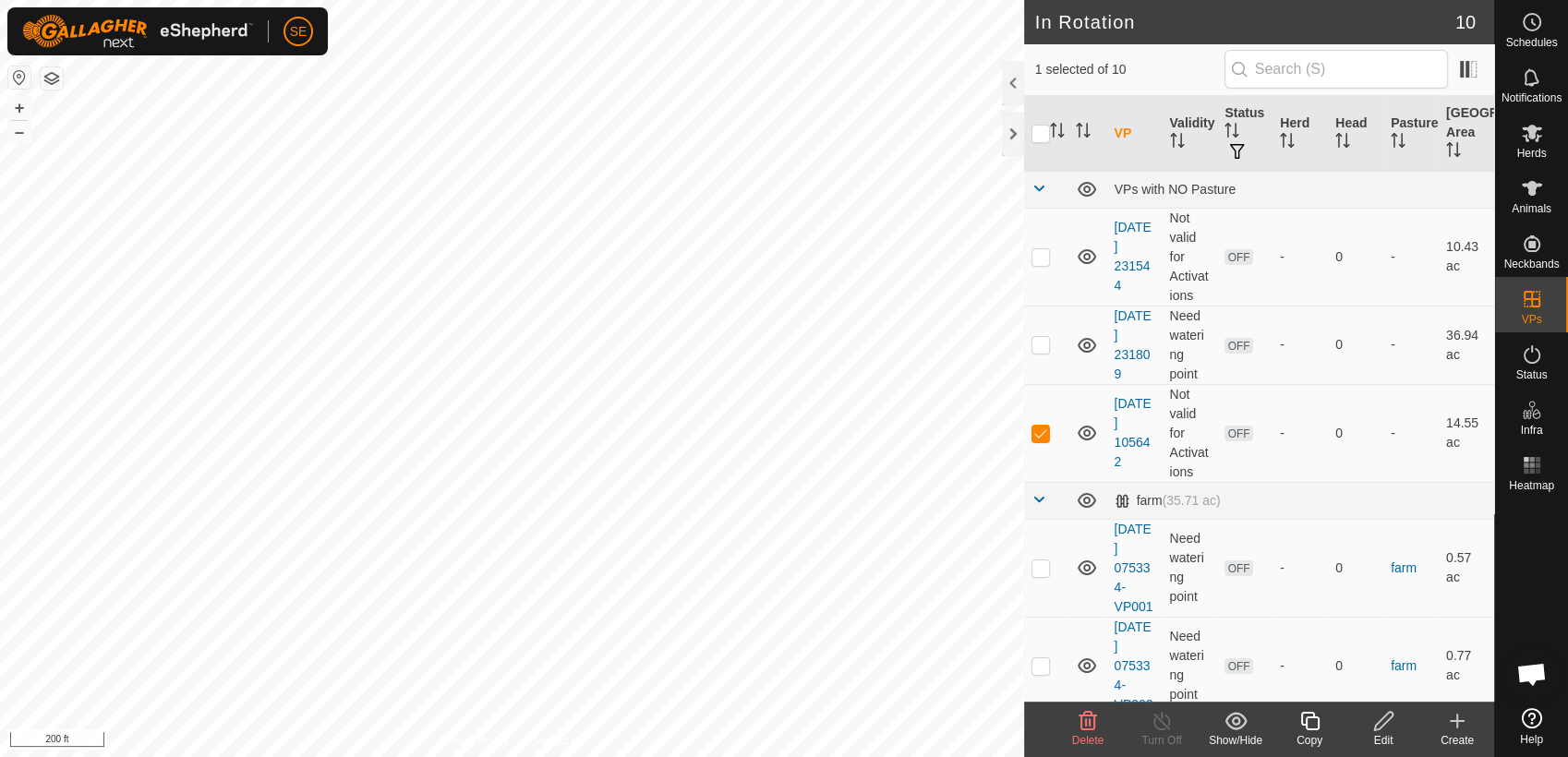
click at [1081, 723] on icon at bounding box center [1088, 721] width 18 height 19
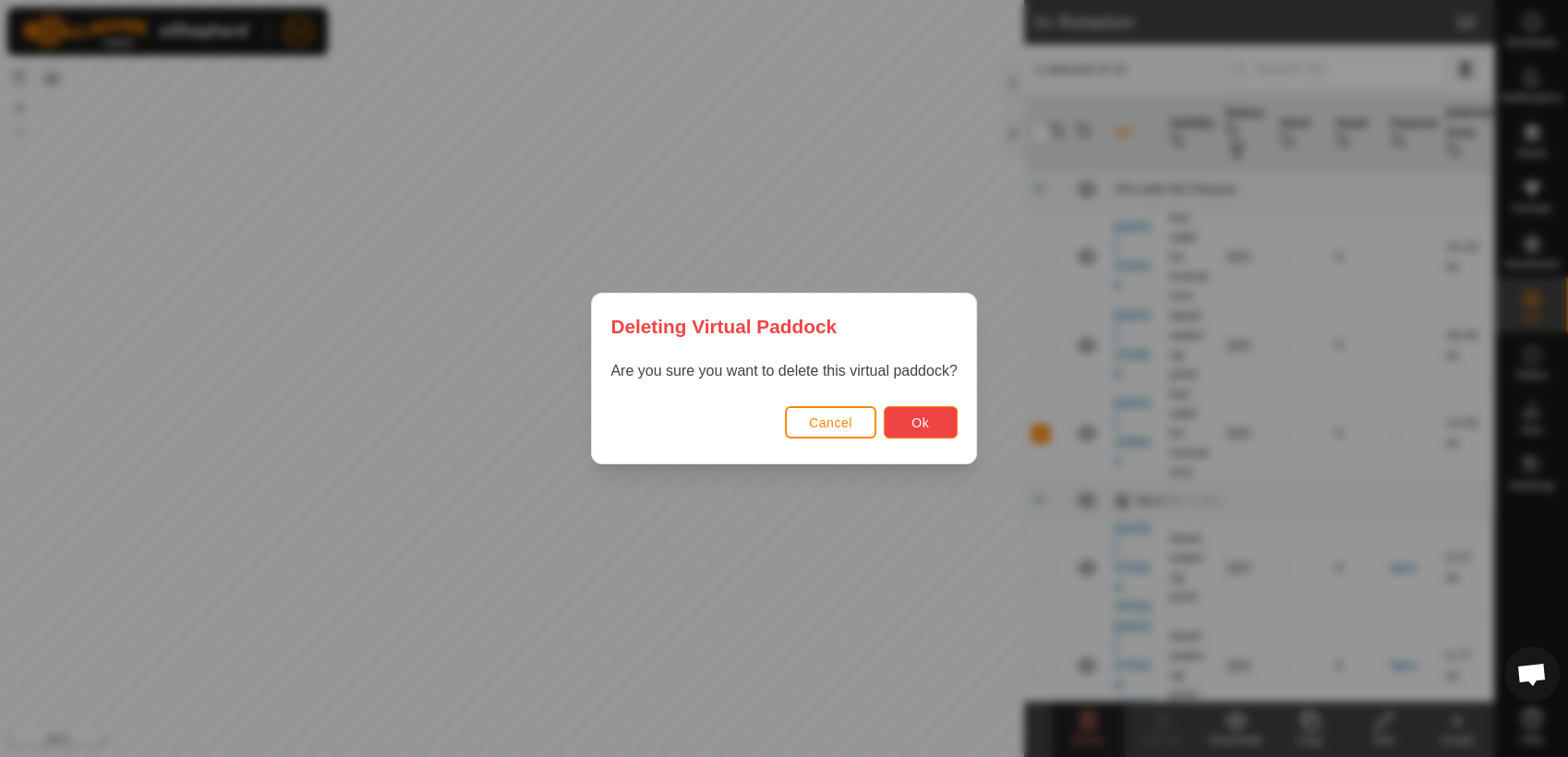
click at [933, 422] on button "Ok" at bounding box center [920, 422] width 74 height 32
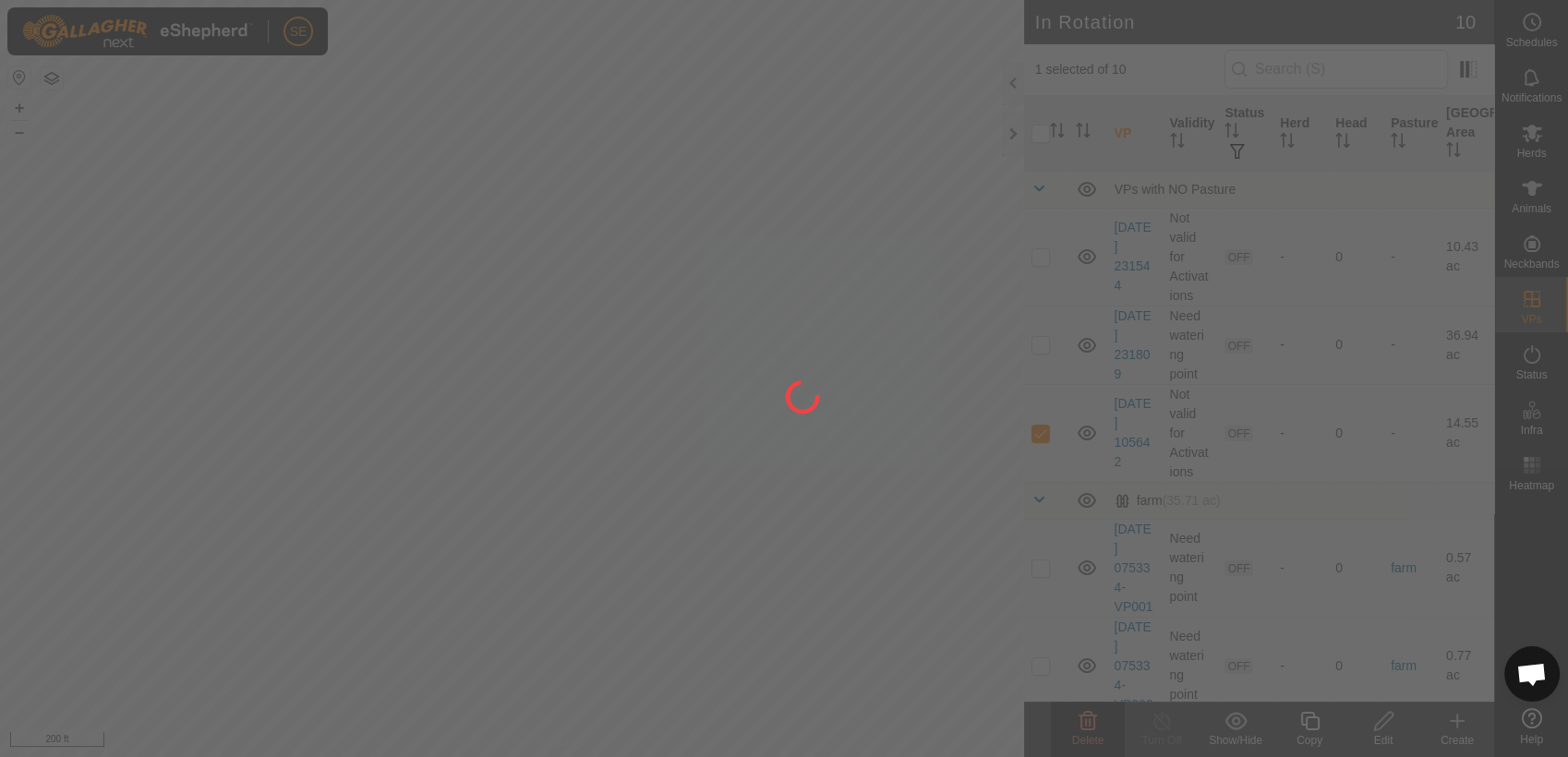
checkbox input "false"
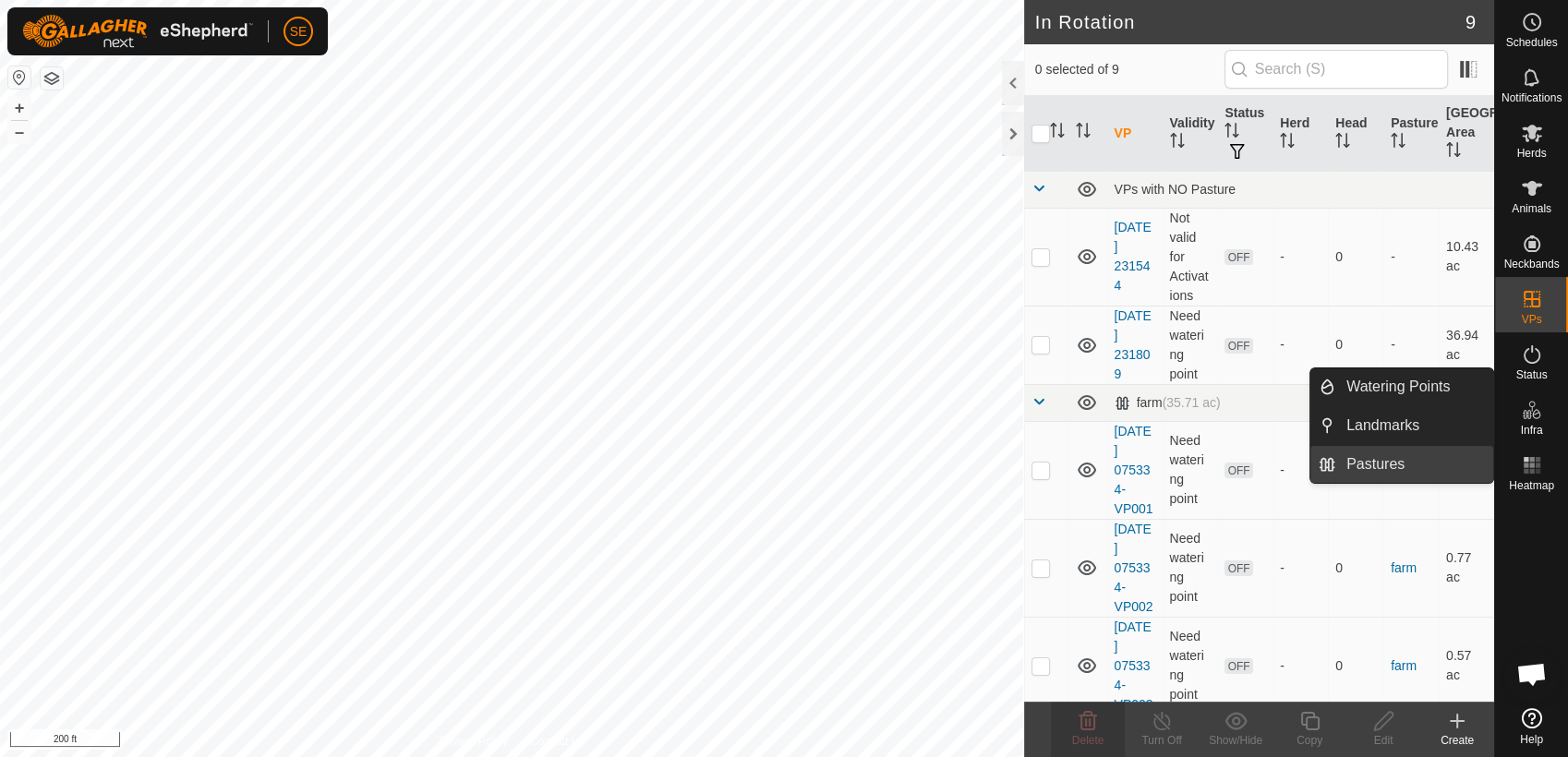
click at [1405, 461] on link "Pastures" at bounding box center [1414, 464] width 158 height 37
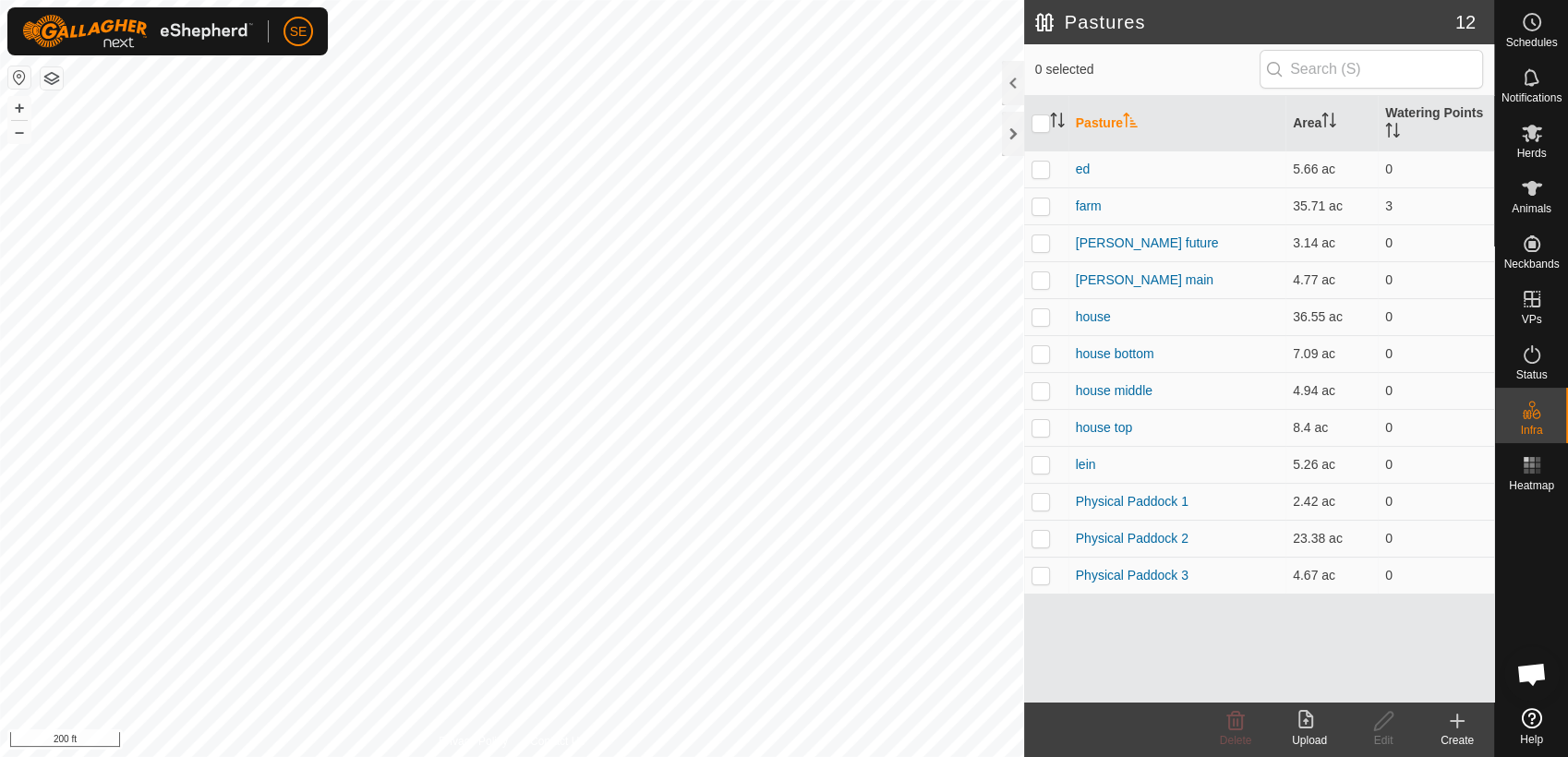
click at [1457, 723] on icon at bounding box center [1457, 721] width 0 height 13
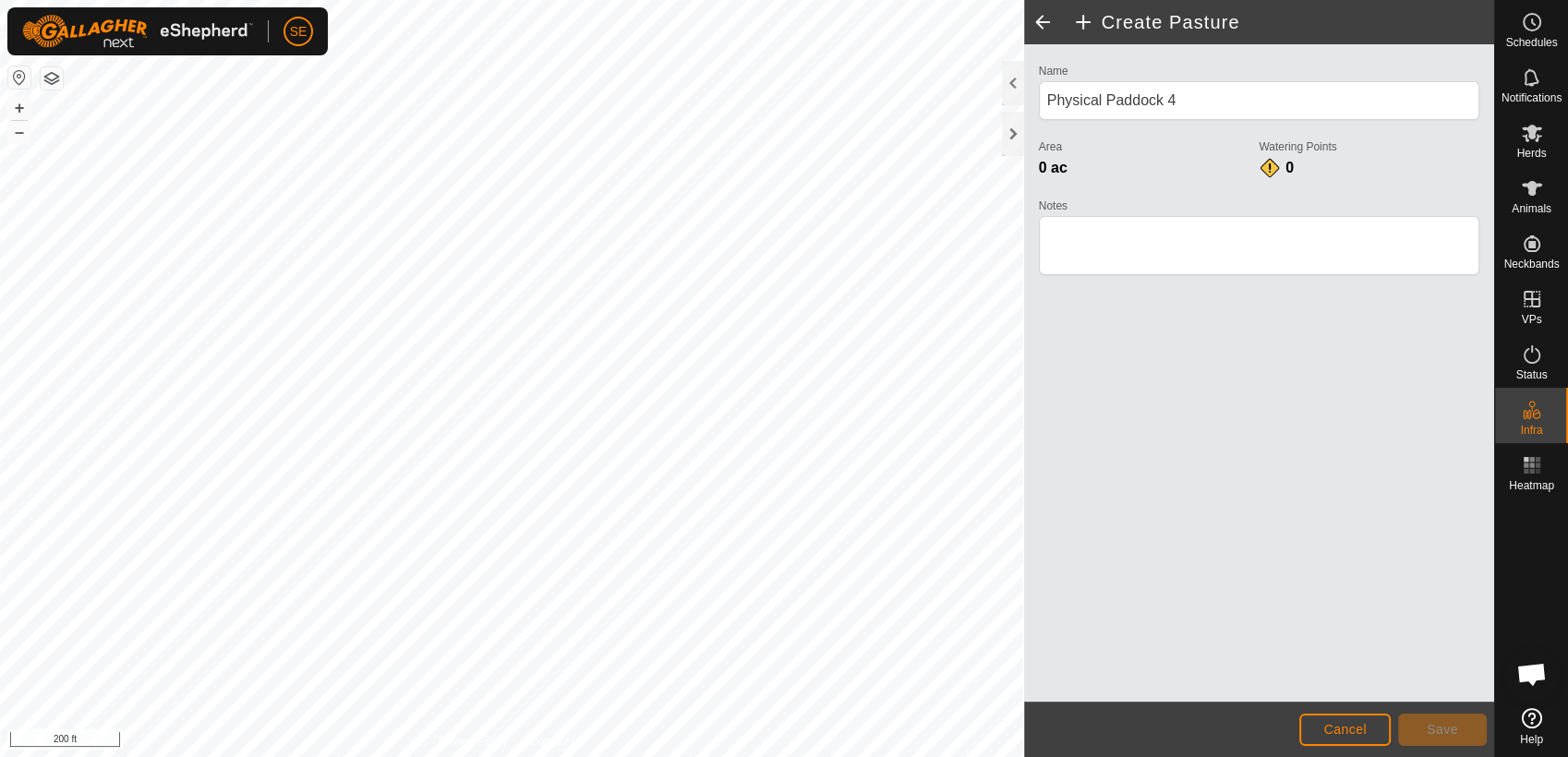
click at [679, 756] on html "SE Schedules Notifications Herds Animals Neckbands VPs Status Infra Heatmap Hel…" at bounding box center [784, 378] width 1568 height 757
click at [712, 756] on html "SE Schedules Notifications Herds Animals Neckbands VPs Status Infra Heatmap Hel…" at bounding box center [784, 378] width 1568 height 757
click at [1060, 387] on div "Create Pasture Name Physical Paddock 4 Area 0 ac Watering Points 0 Notes Cancel…" at bounding box center [747, 378] width 1494 height 757
click at [1449, 722] on span "Save" at bounding box center [1442, 729] width 31 height 15
